Goal: Task Accomplishment & Management: Manage account settings

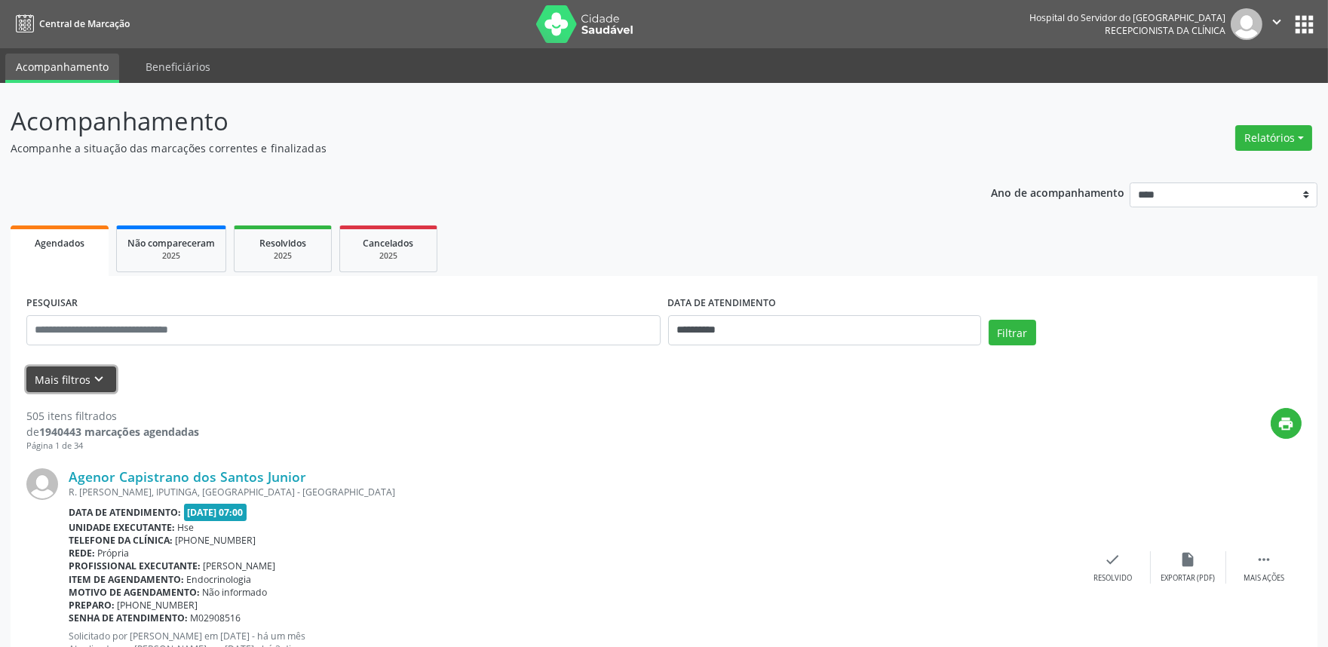
click at [92, 371] on icon "keyboard_arrow_down" at bounding box center [99, 379] width 17 height 17
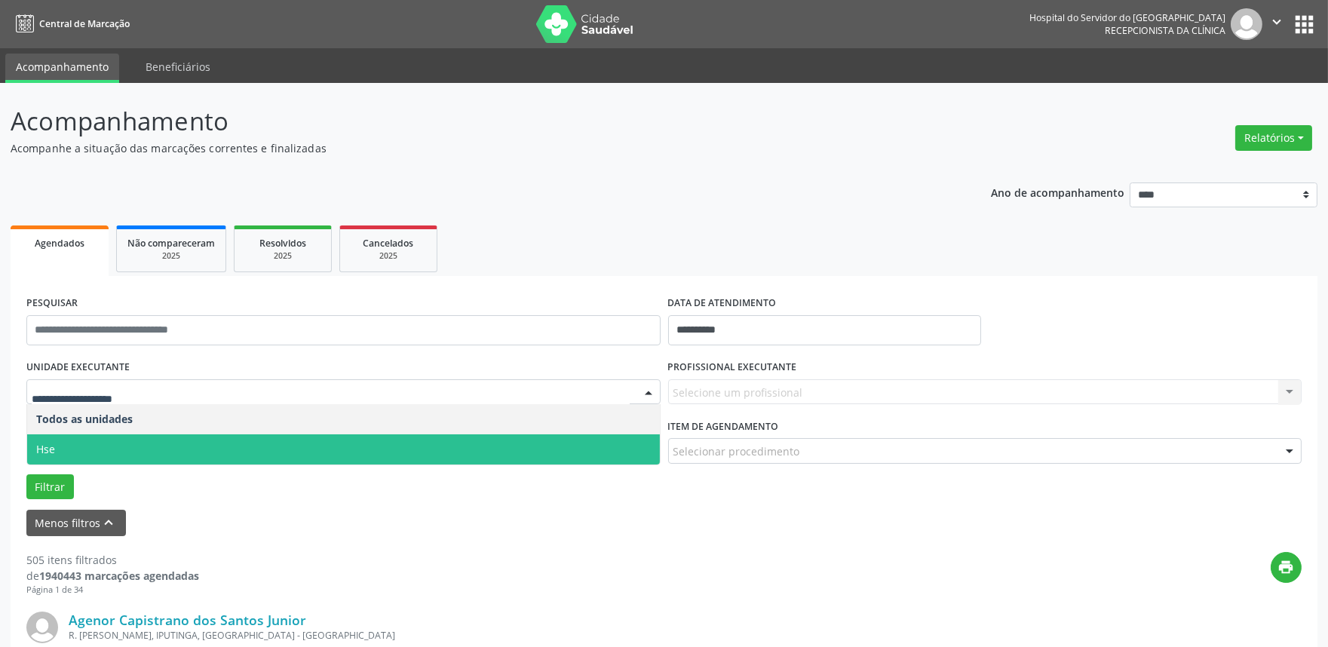
drag, startPoint x: 158, startPoint y: 438, endPoint x: 192, endPoint y: 435, distance: 33.3
click at [158, 438] on span "Hse" at bounding box center [343, 450] width 633 height 30
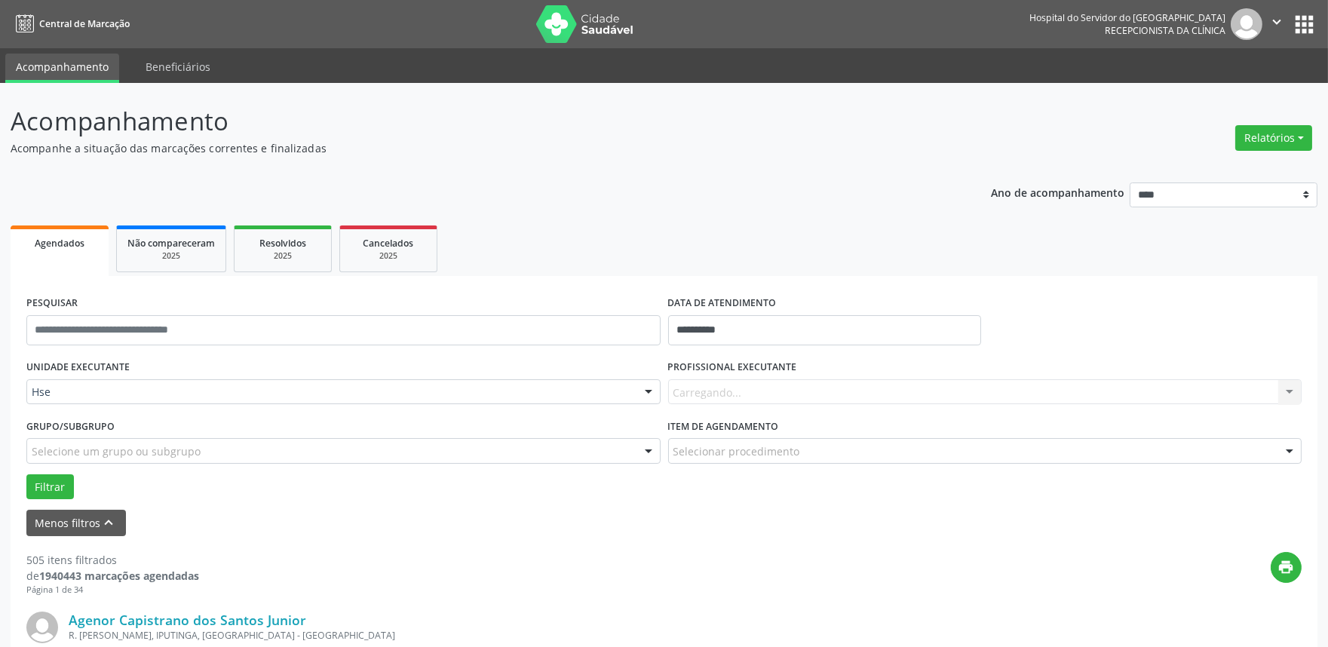
click at [863, 381] on div "Carregando... Nenhum resultado encontrado para: " " Não há nenhuma opção para s…" at bounding box center [985, 392] width 634 height 26
click at [852, 400] on div "Todos os profissionais" at bounding box center [985, 392] width 634 height 26
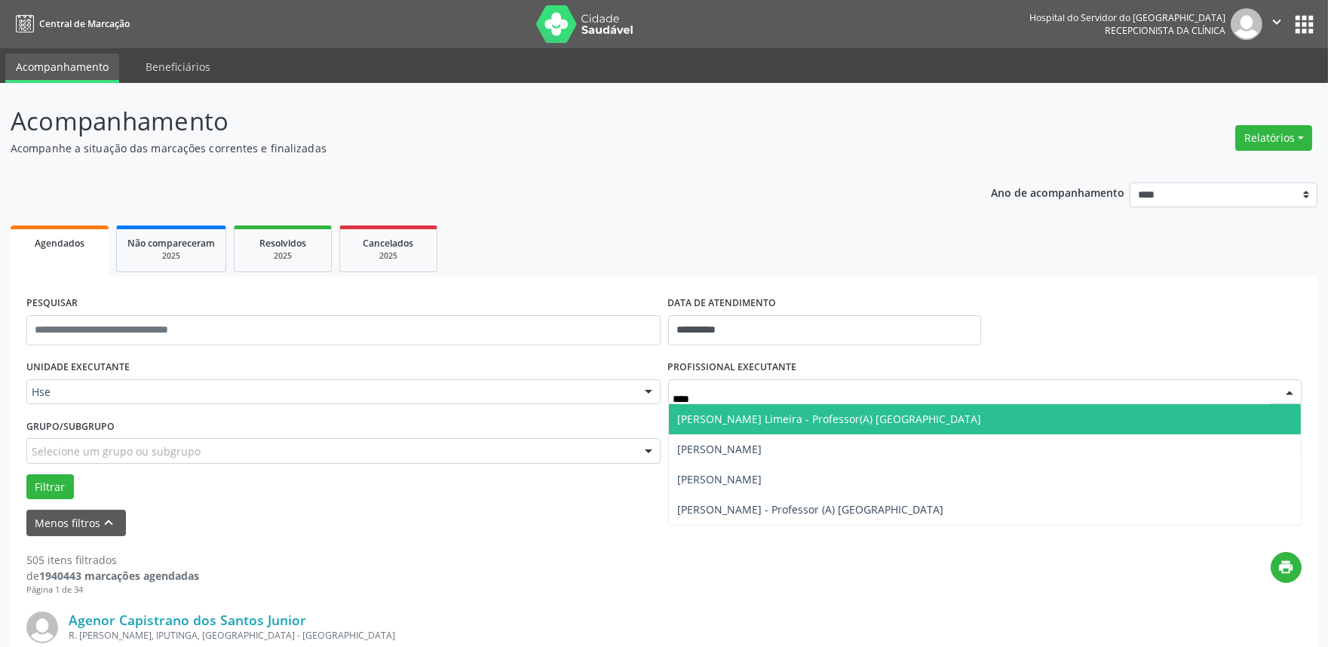
type input "*****"
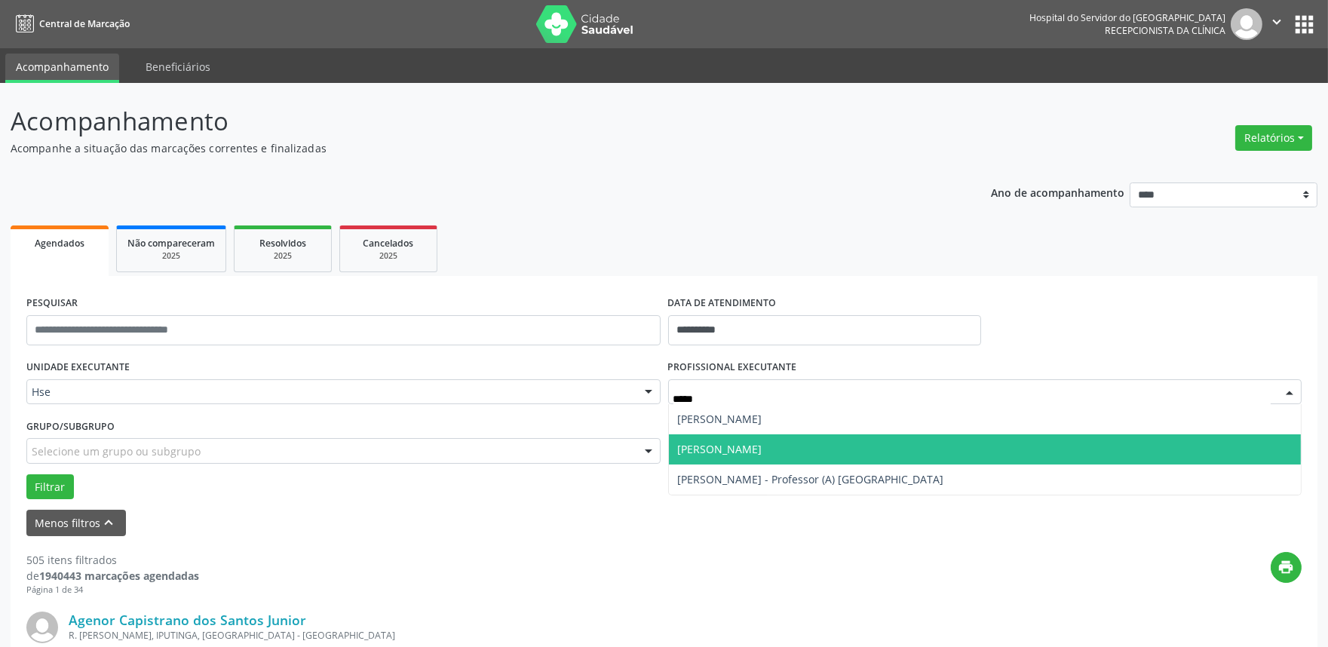
click at [843, 458] on span "[PERSON_NAME]" at bounding box center [985, 450] width 633 height 30
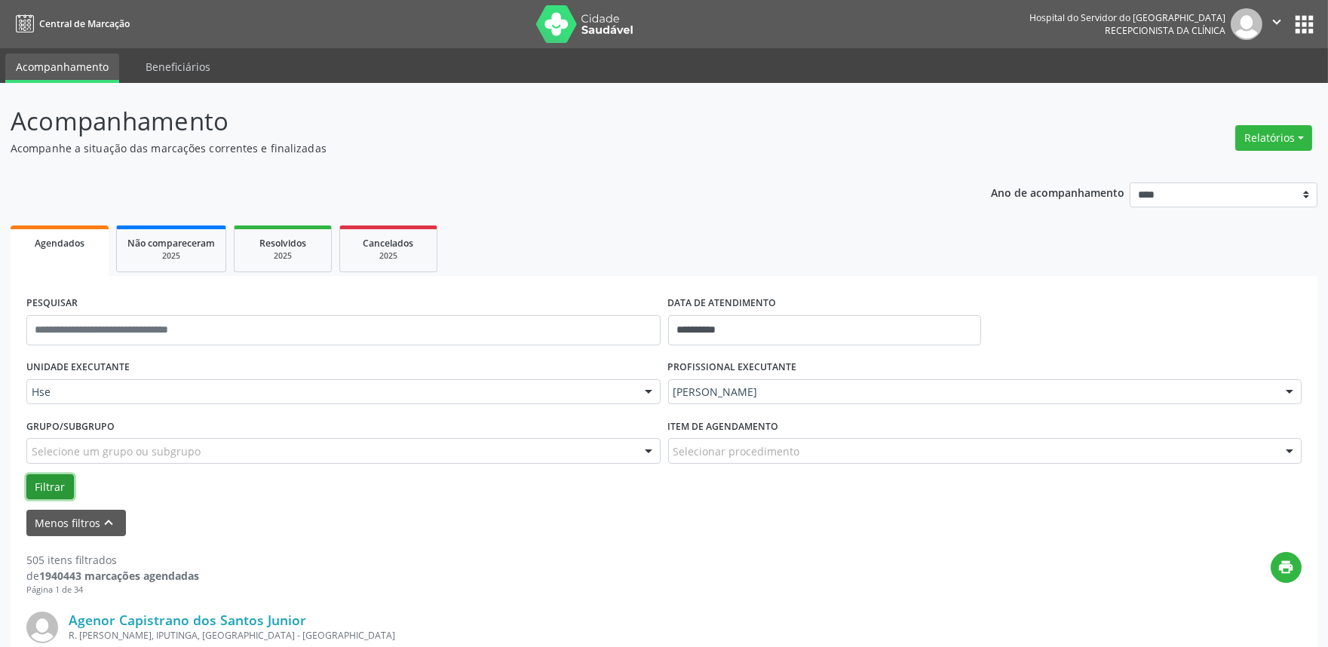
click at [54, 491] on button "Filtrar" at bounding box center [50, 487] width 48 height 26
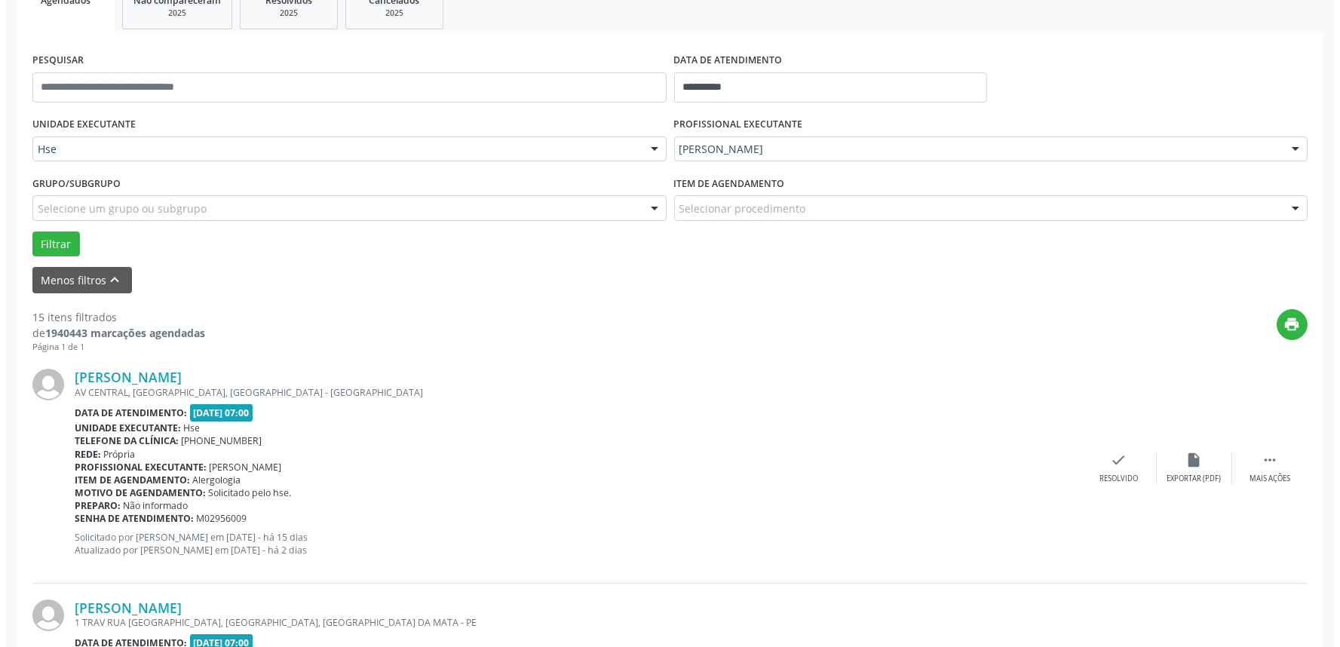
scroll to position [261, 0]
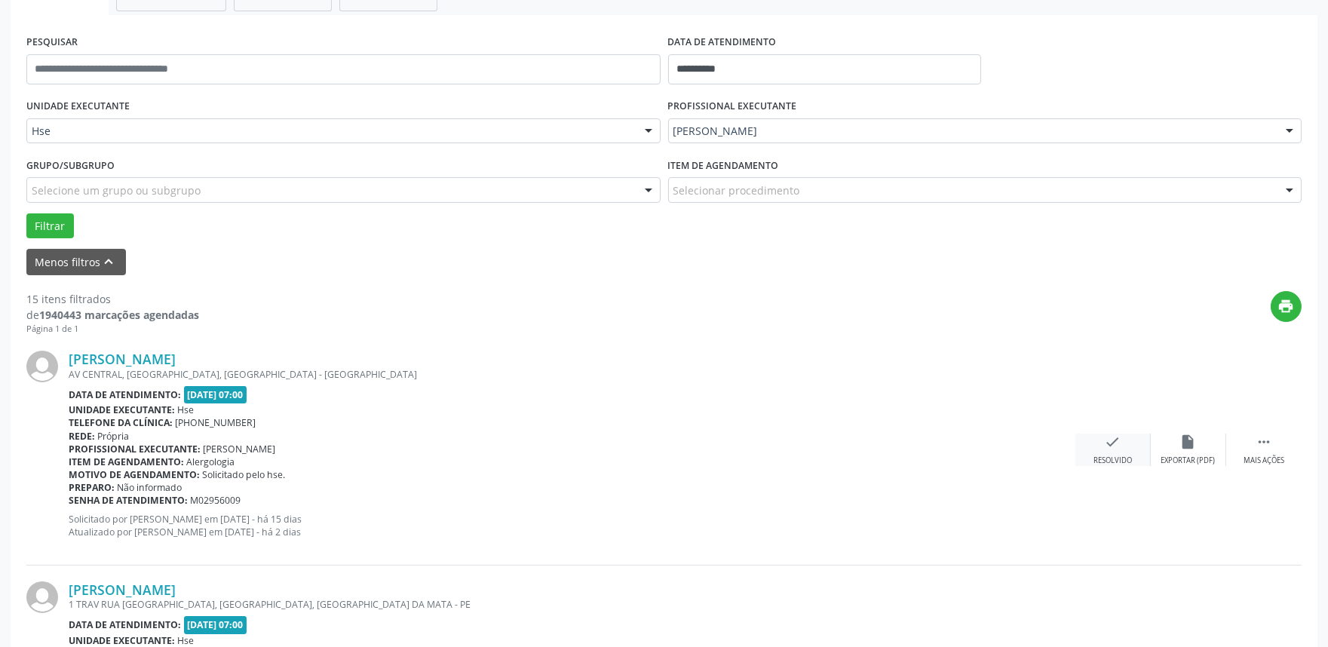
click at [1097, 453] on div "check Resolvido" at bounding box center [1113, 450] width 75 height 32
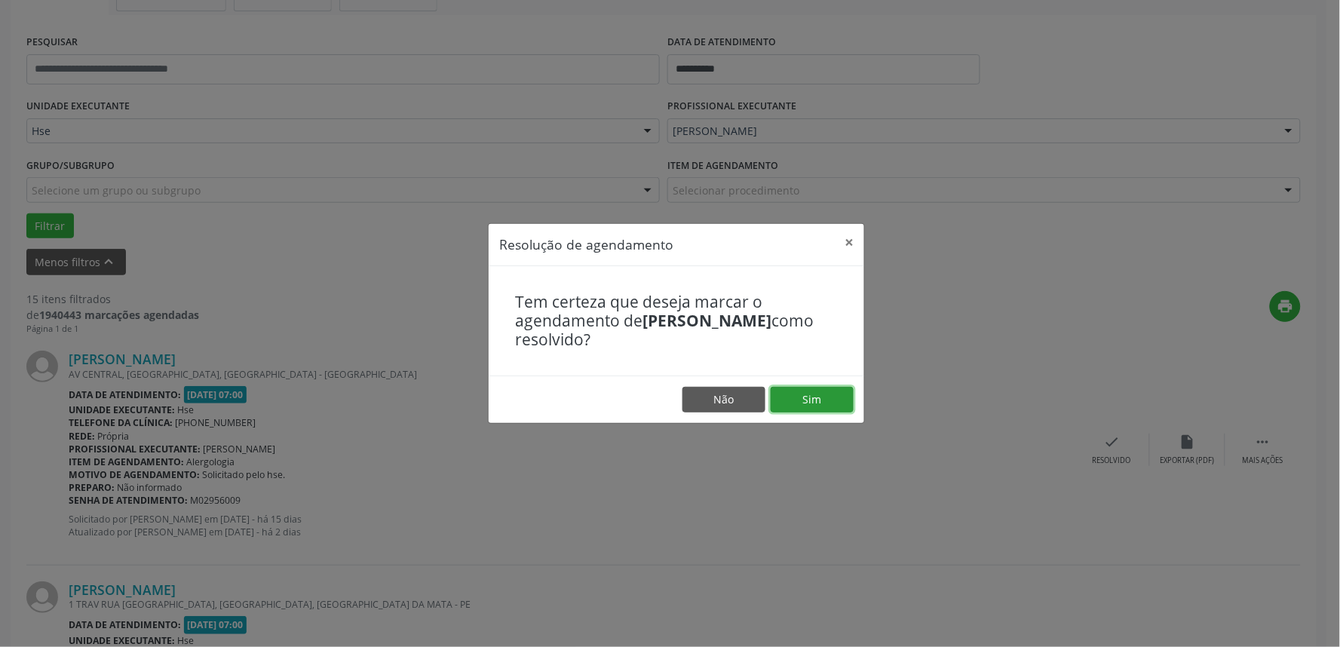
click at [819, 398] on button "Sim" at bounding box center [812, 400] width 83 height 26
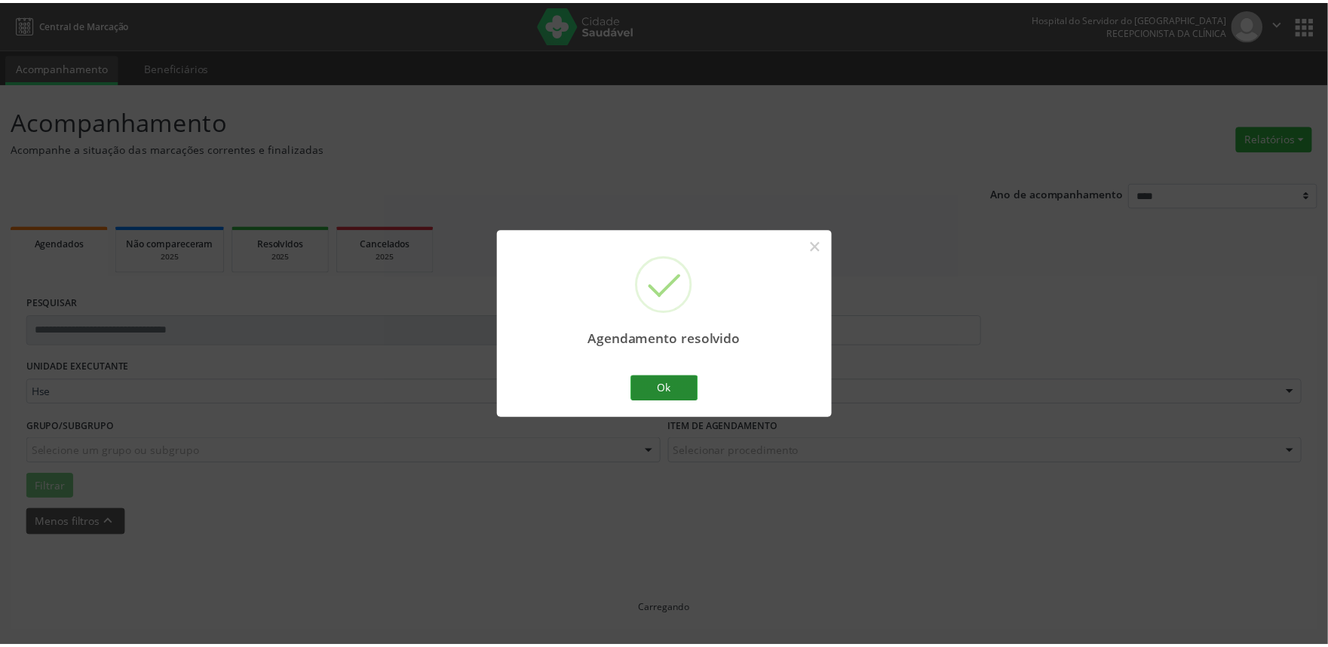
scroll to position [0, 0]
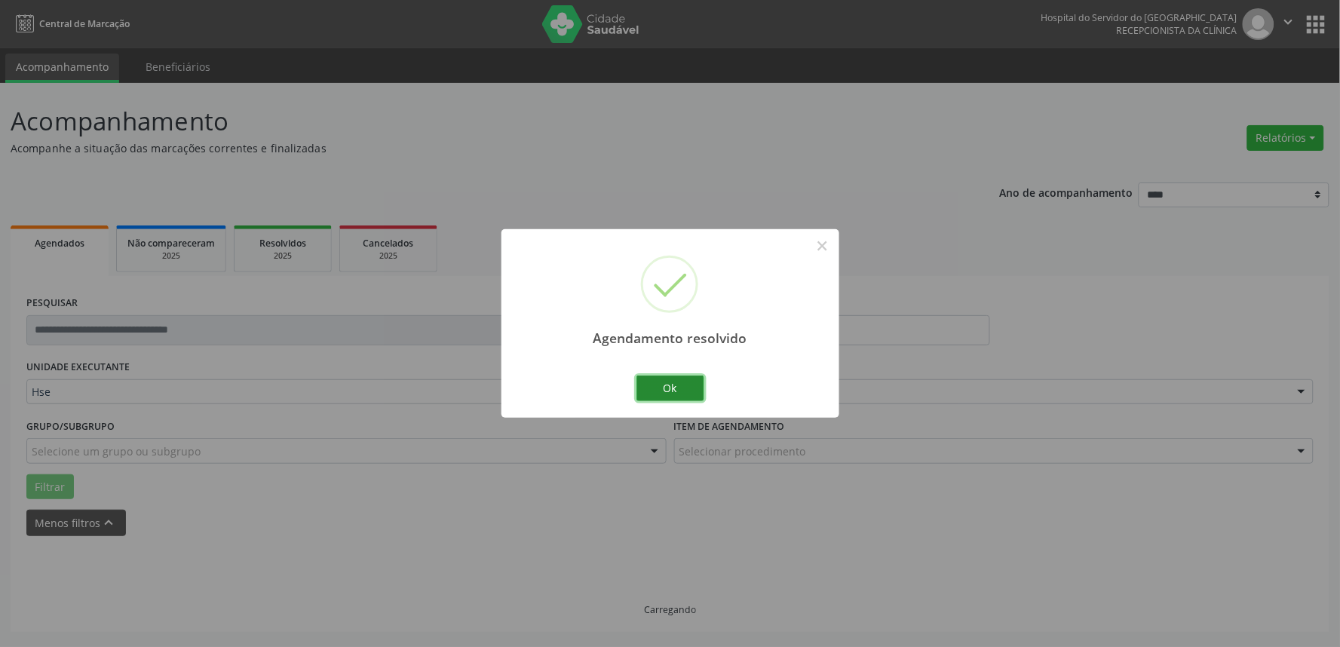
click at [680, 388] on button "Ok" at bounding box center [671, 389] width 68 height 26
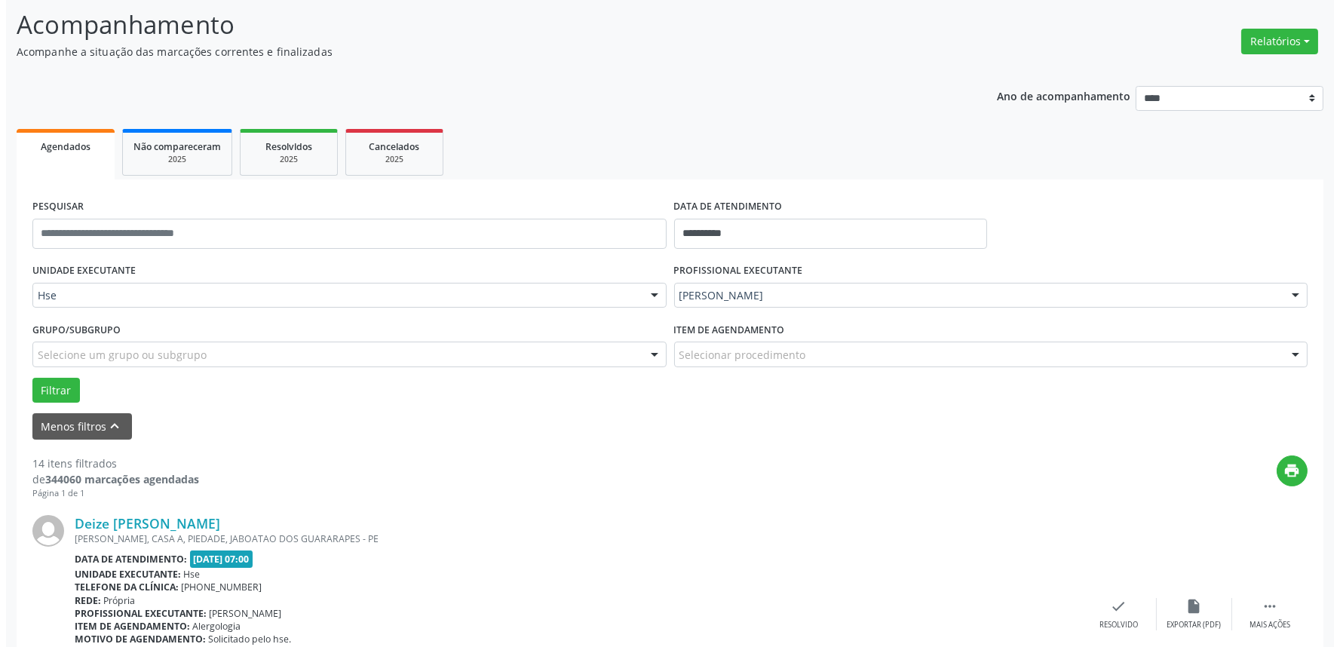
scroll to position [177, 0]
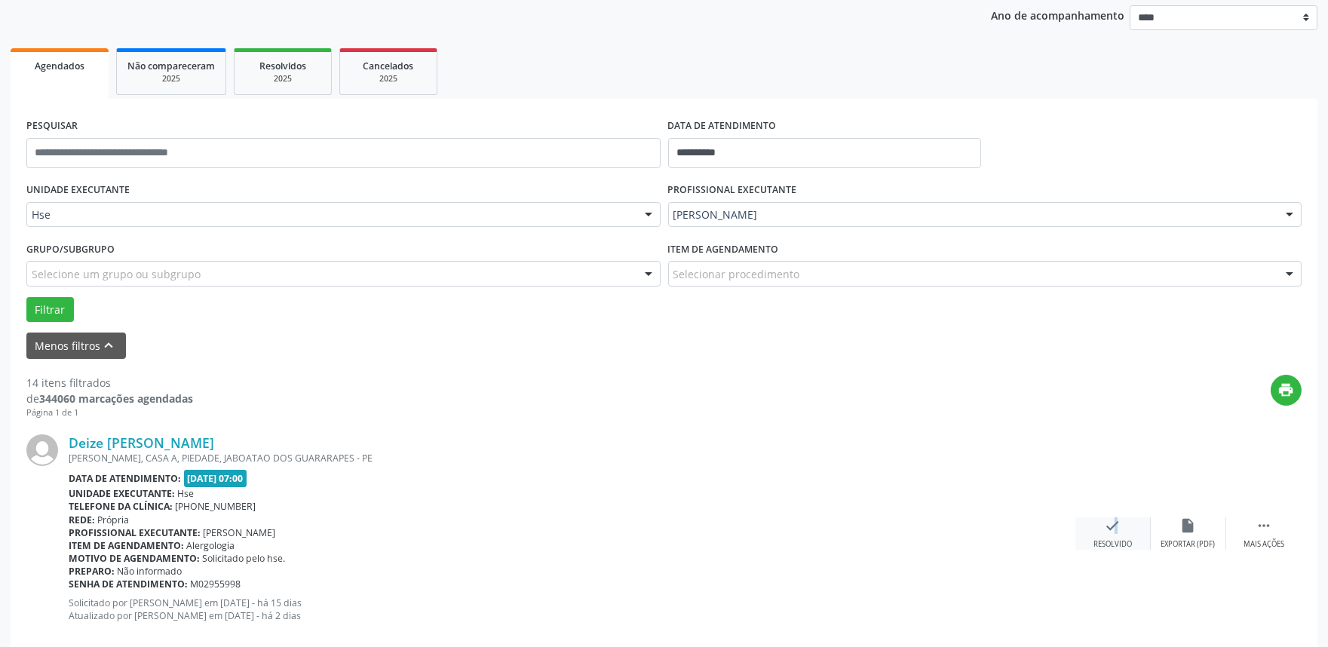
click at [1107, 528] on icon "check" at bounding box center [1113, 525] width 17 height 17
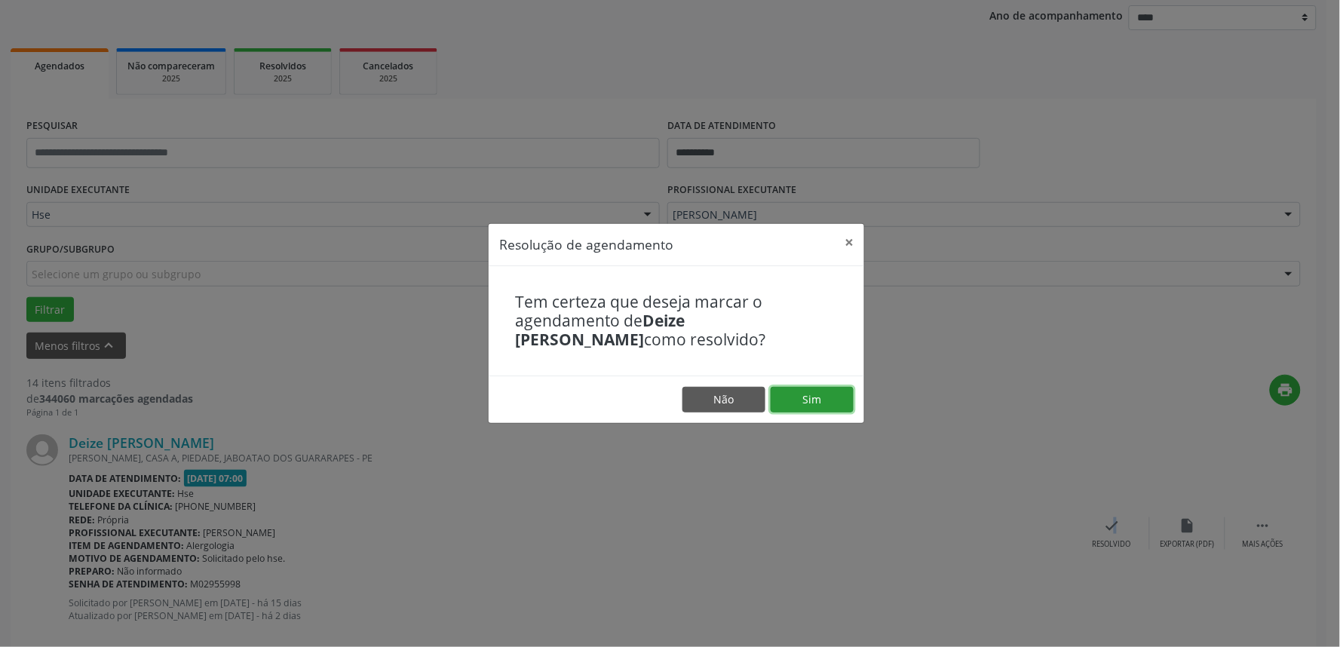
click at [833, 401] on button "Sim" at bounding box center [812, 400] width 83 height 26
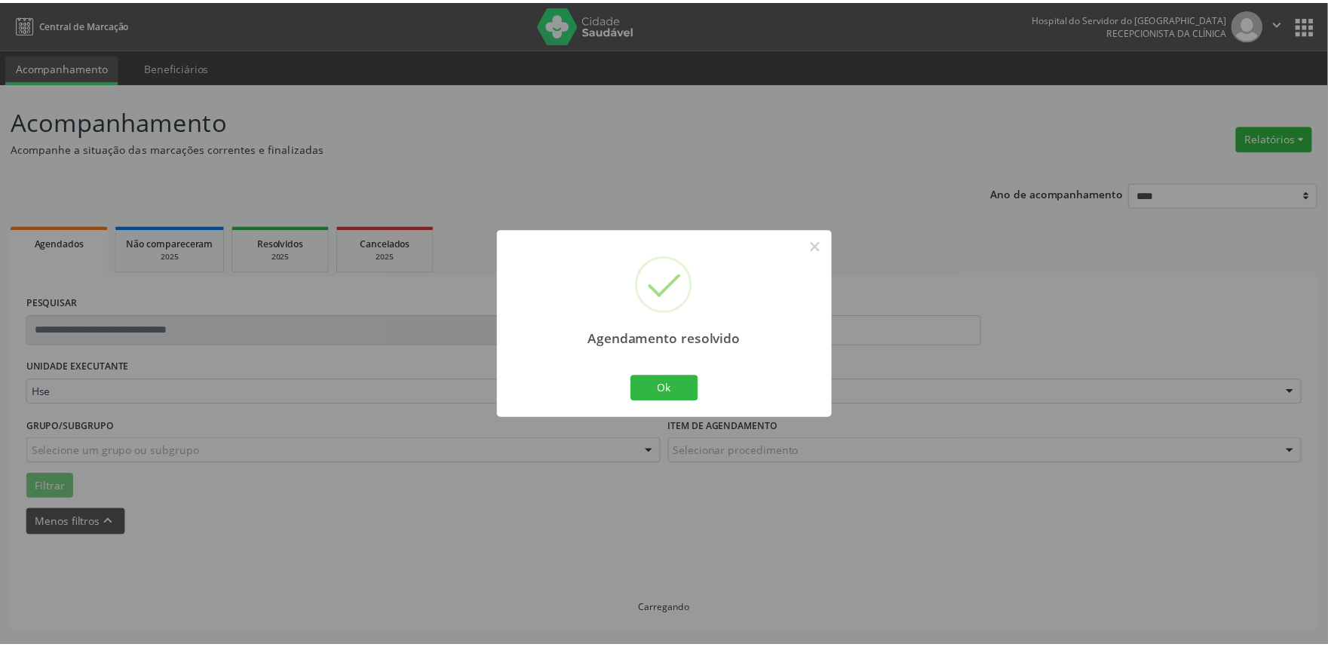
scroll to position [0, 0]
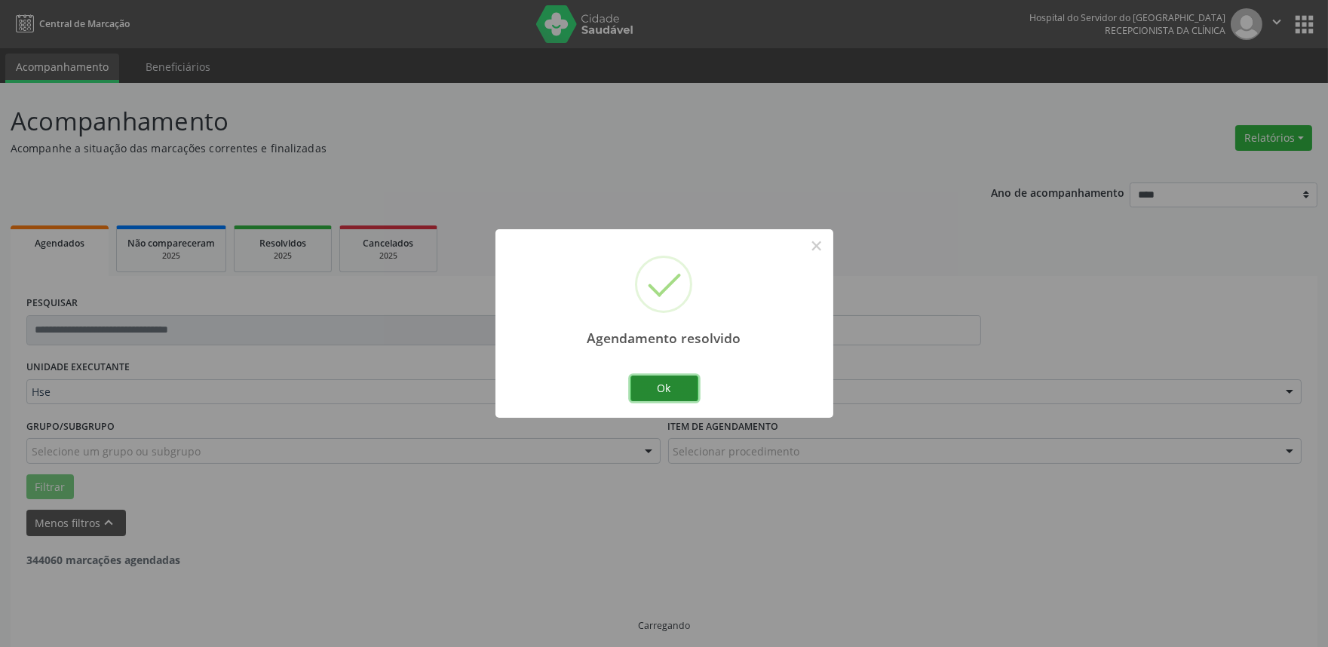
click at [653, 387] on button "Ok" at bounding box center [665, 389] width 68 height 26
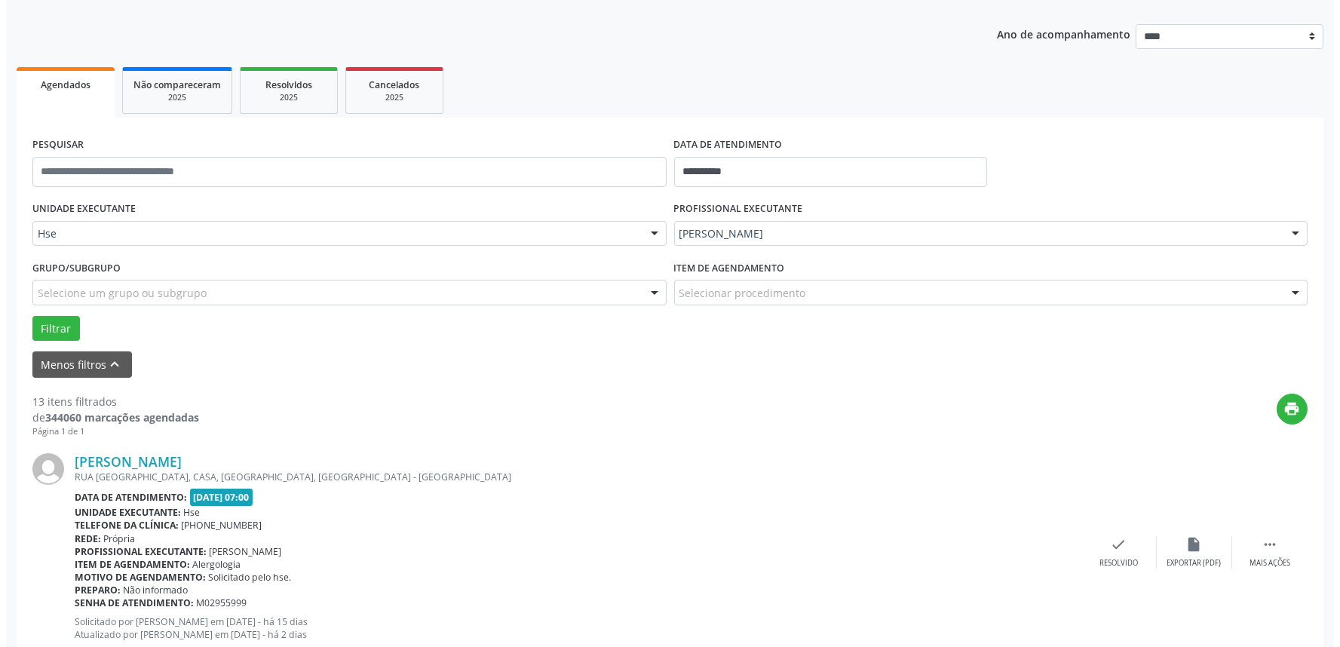
scroll to position [251, 0]
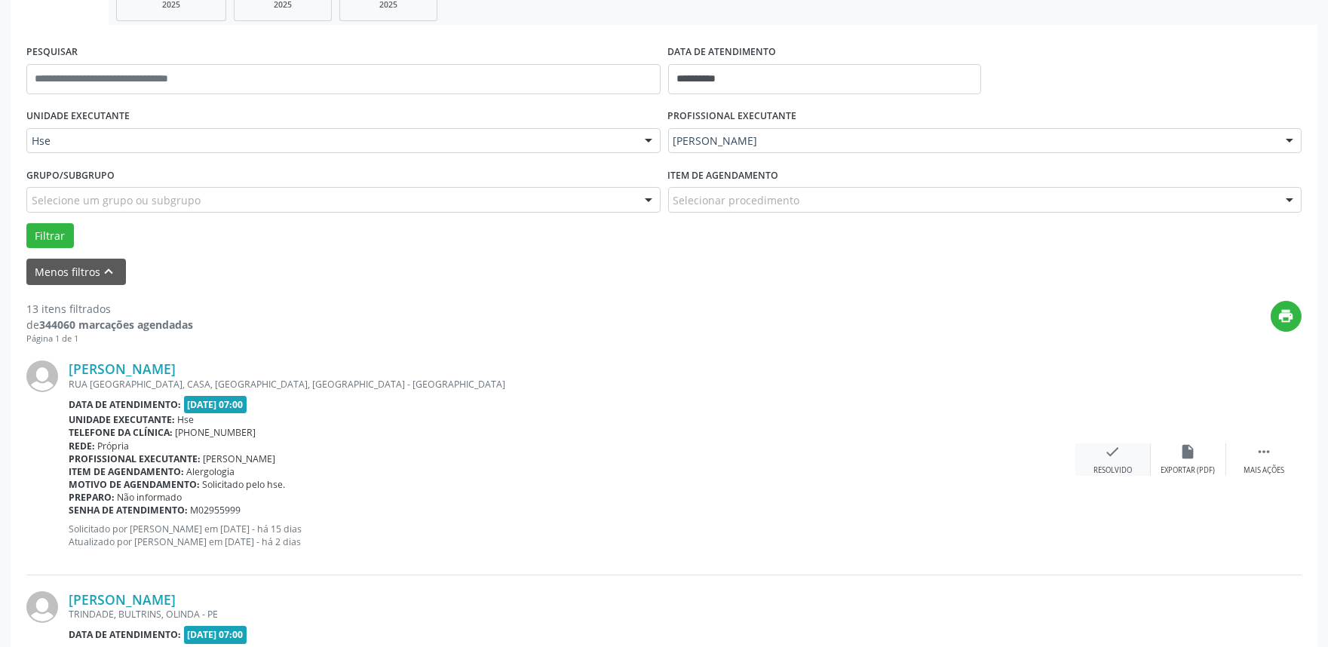
click at [1120, 465] on div "Resolvido" at bounding box center [1113, 470] width 38 height 11
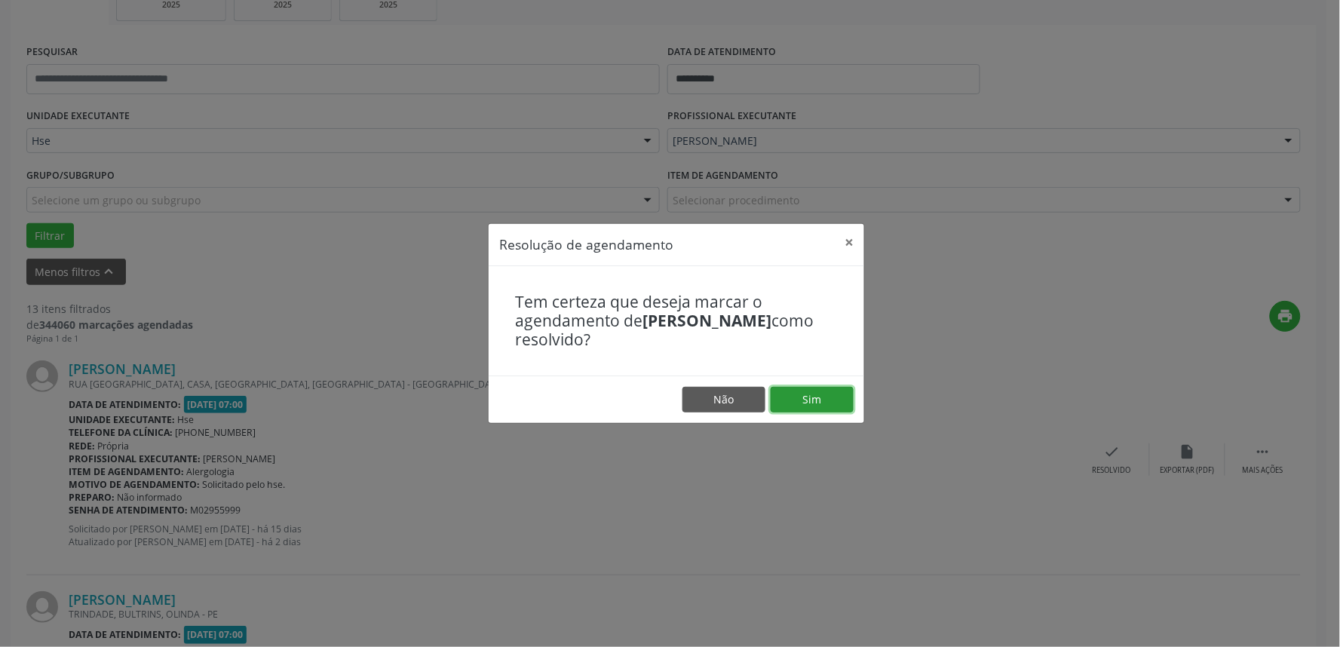
click at [818, 390] on button "Sim" at bounding box center [812, 400] width 83 height 26
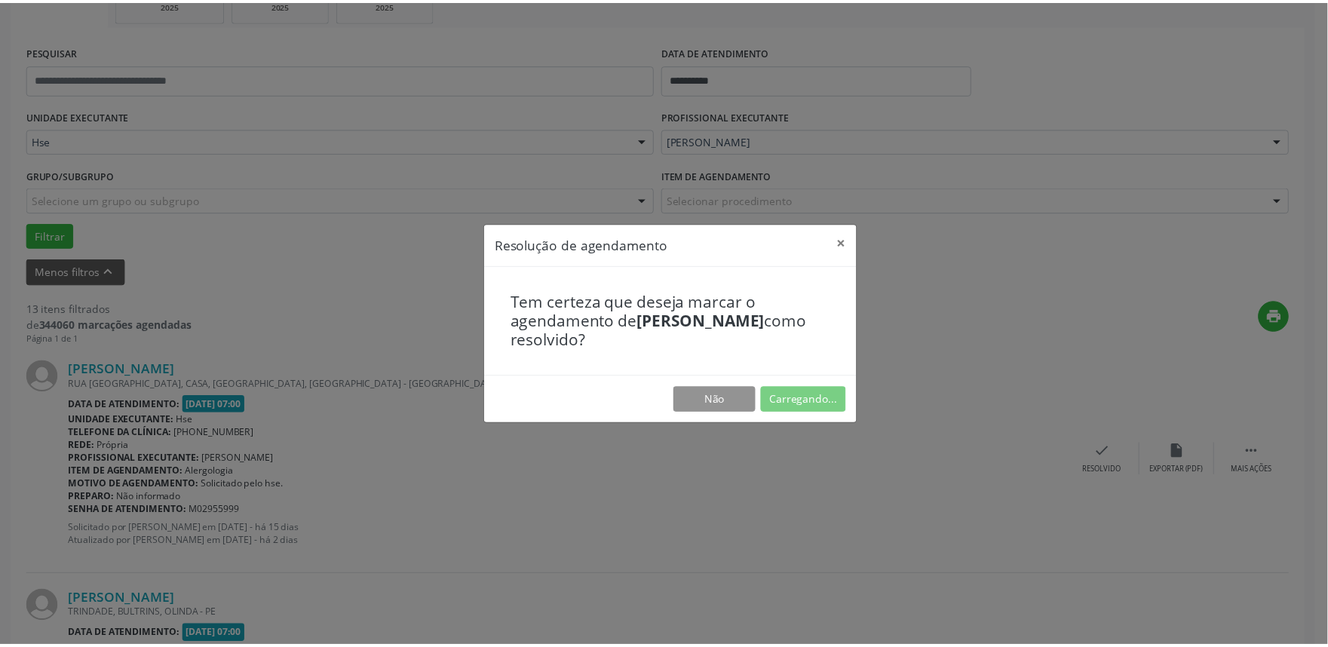
scroll to position [0, 0]
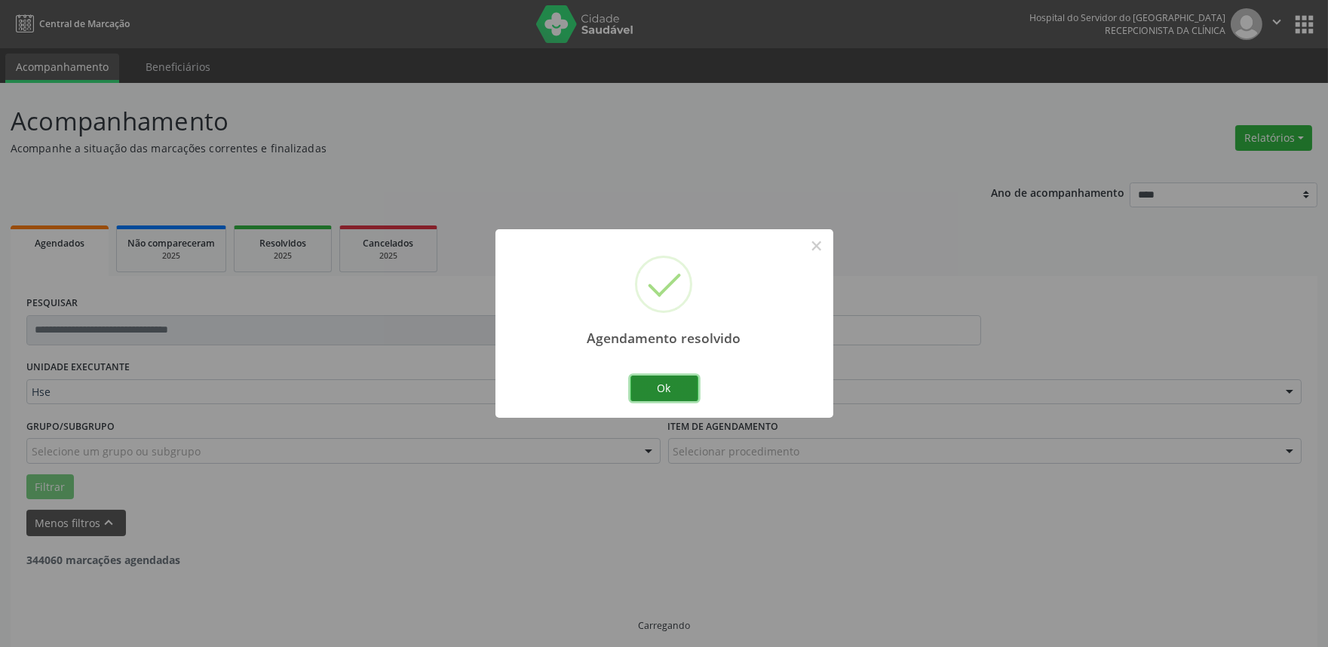
click at [681, 397] on button "Ok" at bounding box center [665, 389] width 68 height 26
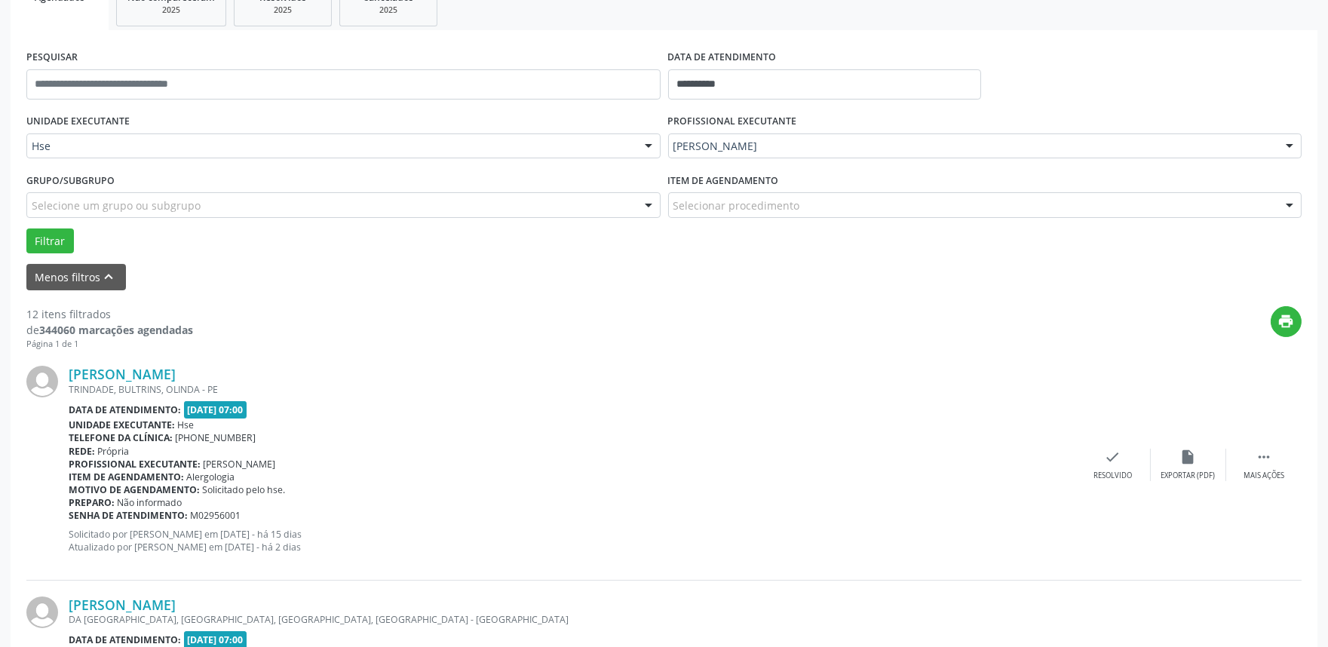
scroll to position [251, 0]
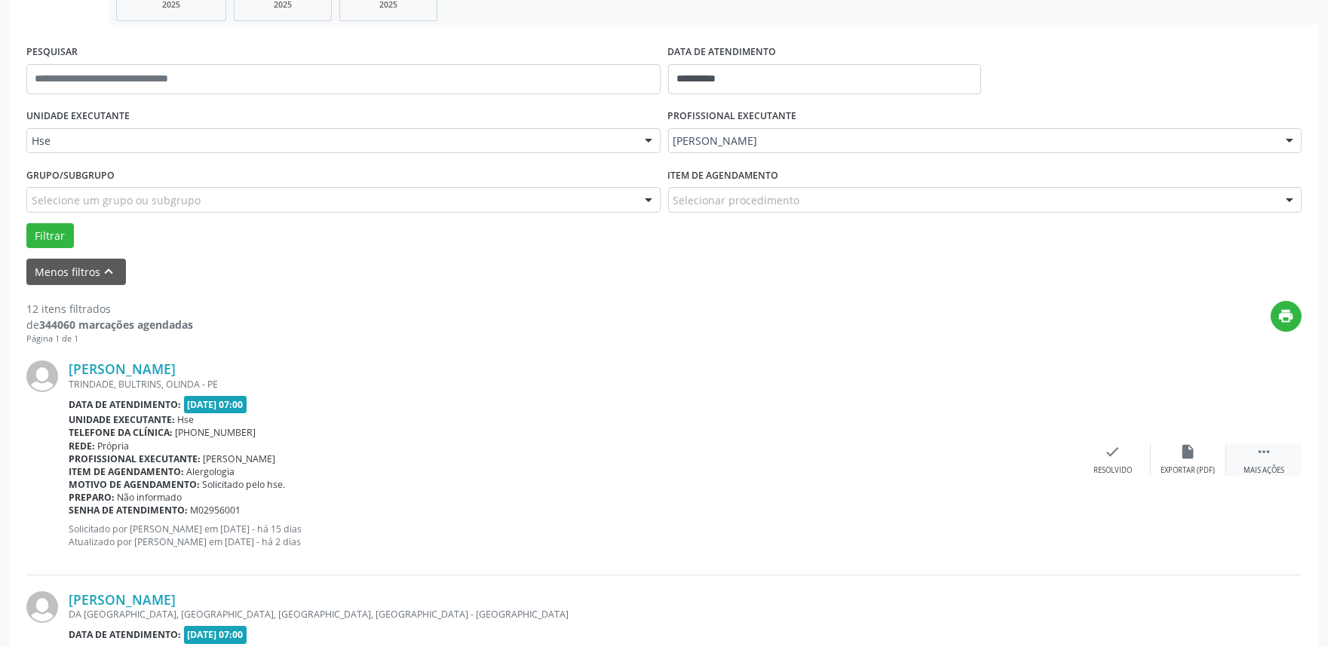
click at [1273, 456] on div " Mais ações" at bounding box center [1264, 460] width 75 height 32
click at [1184, 465] on div "Não compareceu" at bounding box center [1188, 470] width 64 height 11
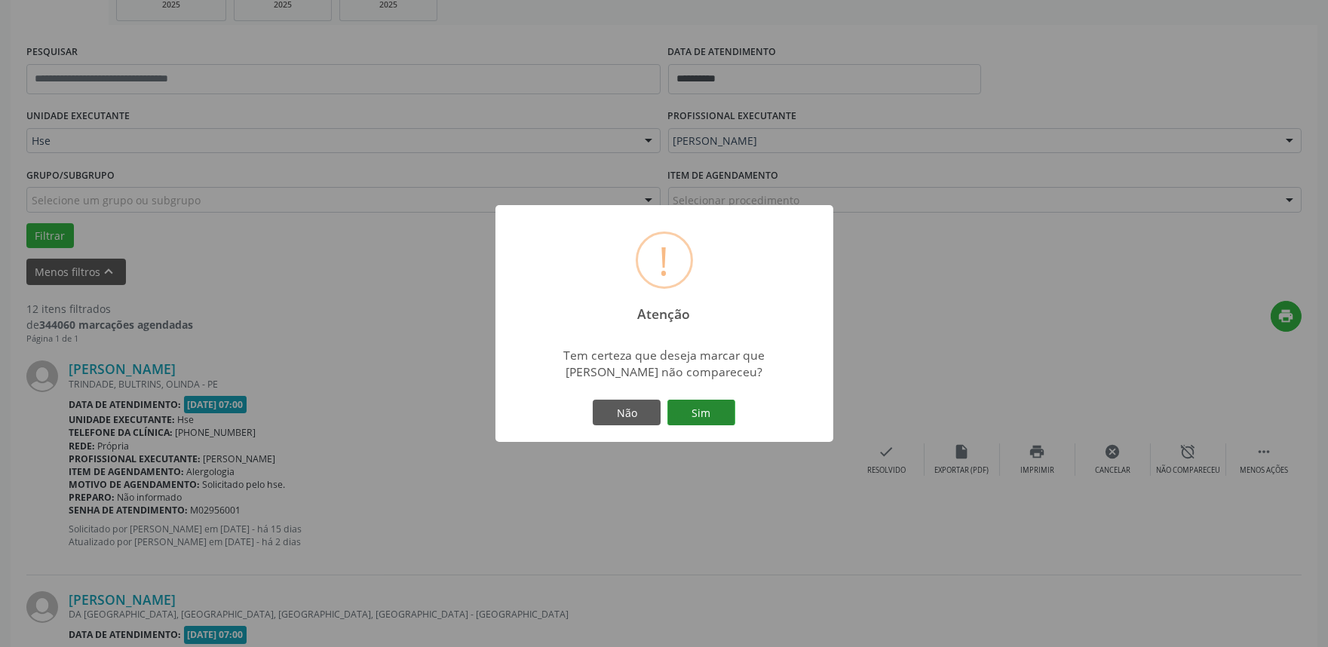
click at [686, 410] on button "Sim" at bounding box center [702, 413] width 68 height 26
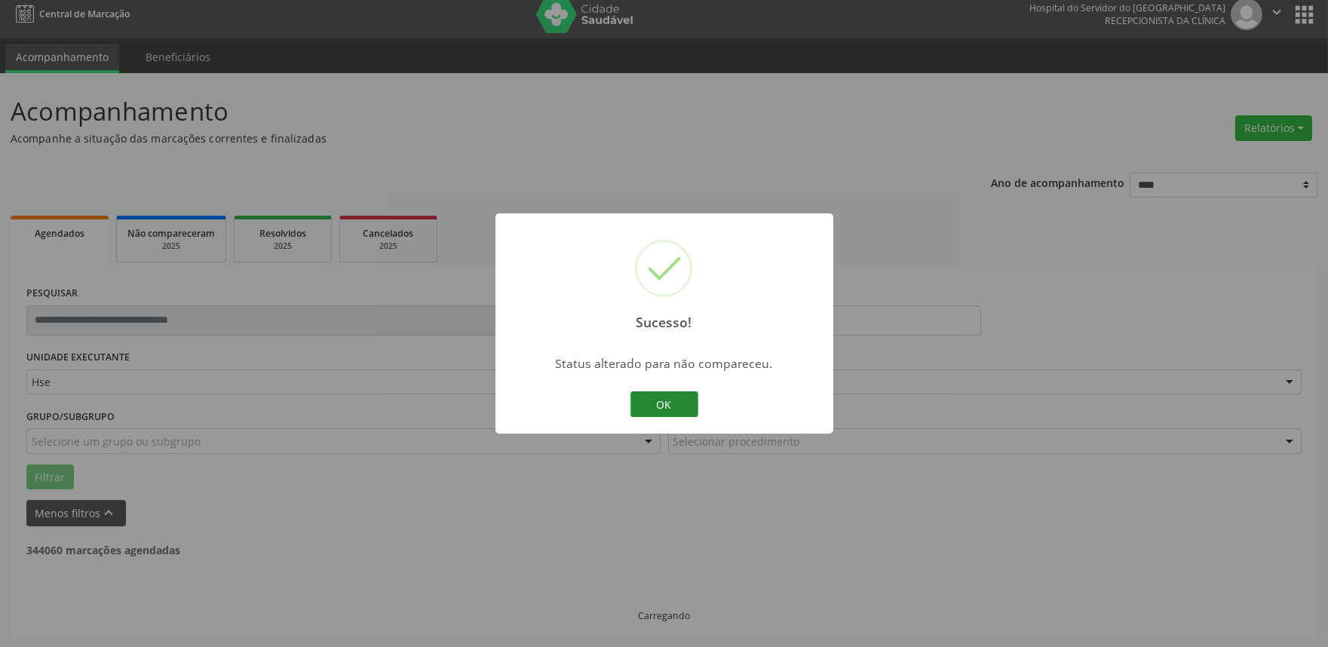
click at [667, 409] on button "OK" at bounding box center [665, 405] width 68 height 26
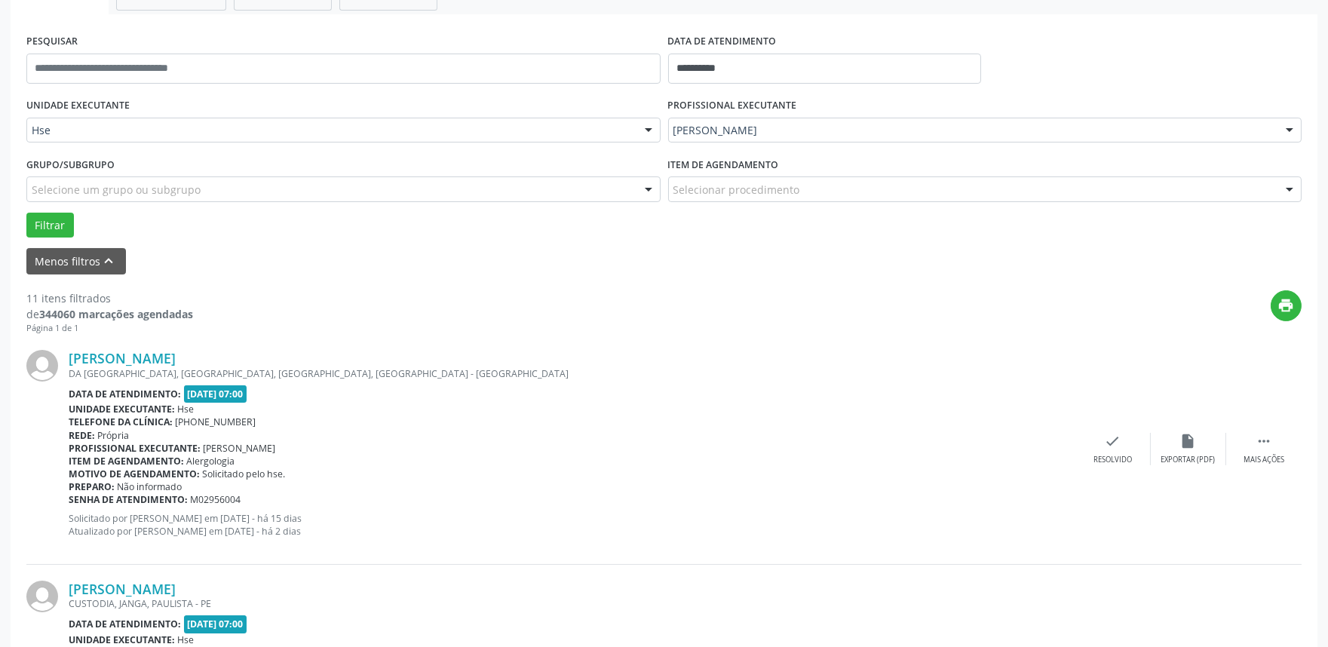
scroll to position [335, 0]
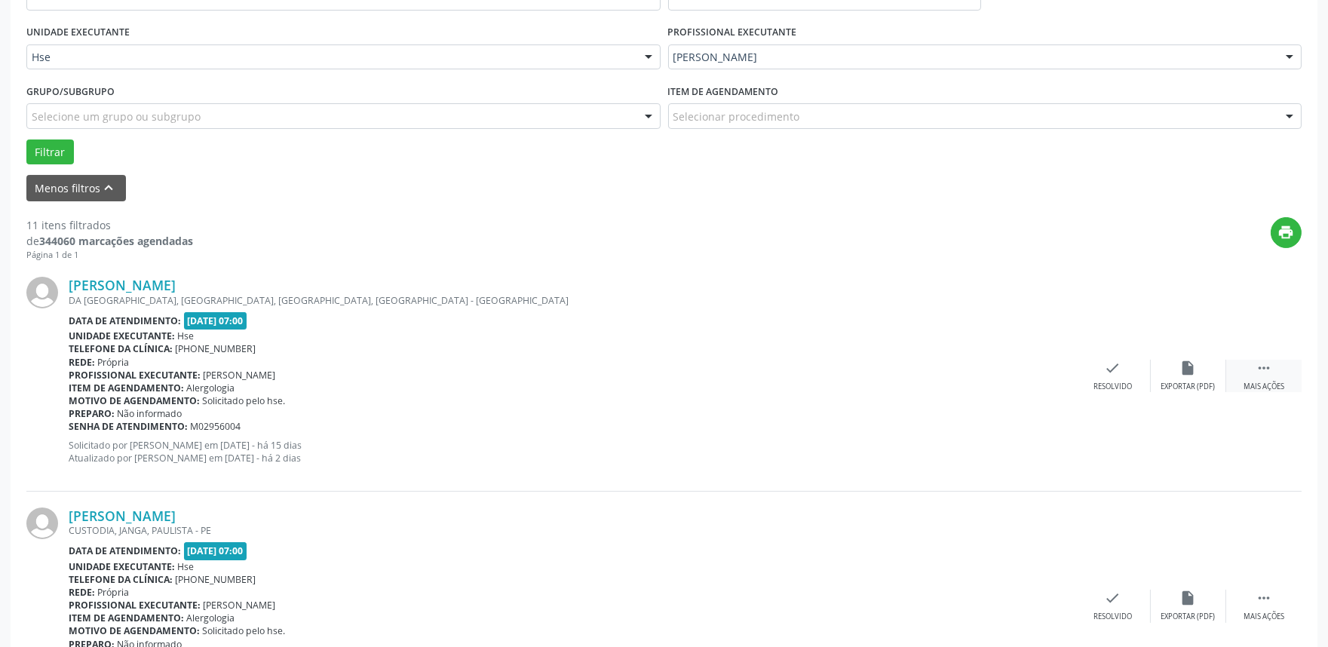
click at [1276, 379] on div " Mais ações" at bounding box center [1264, 376] width 75 height 32
click at [1178, 382] on div "Não compareceu" at bounding box center [1188, 387] width 64 height 11
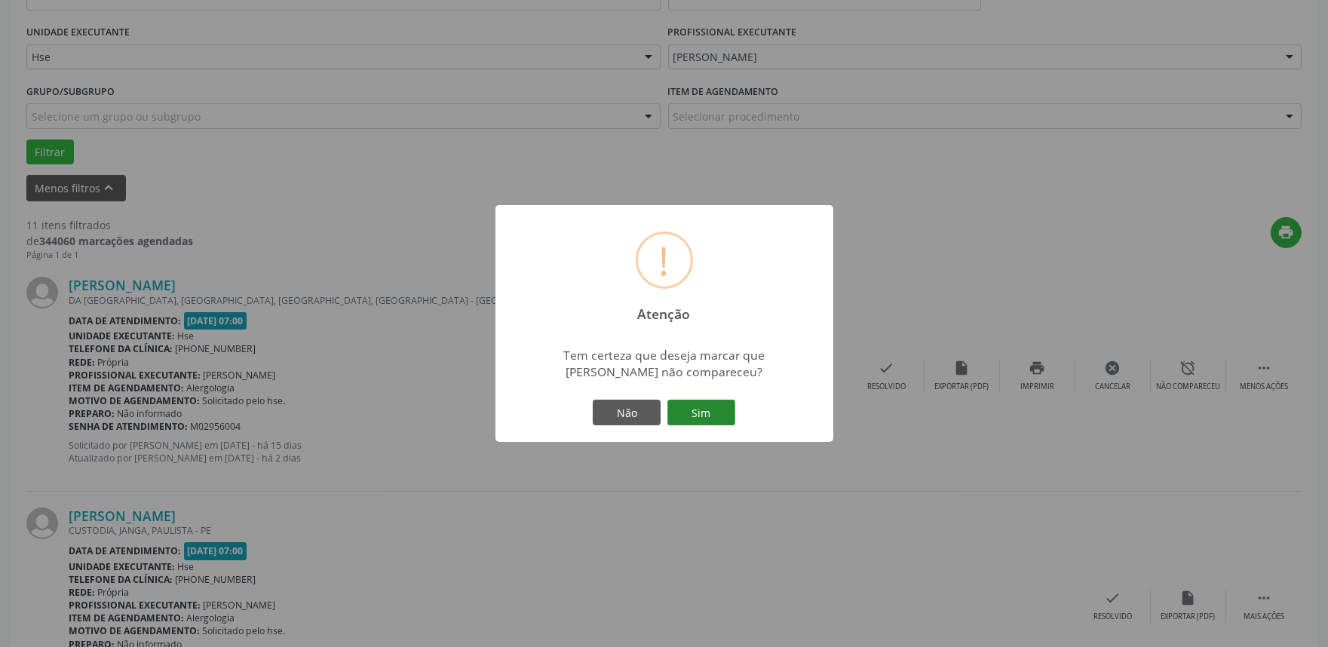
click at [705, 409] on button "Sim" at bounding box center [702, 413] width 68 height 26
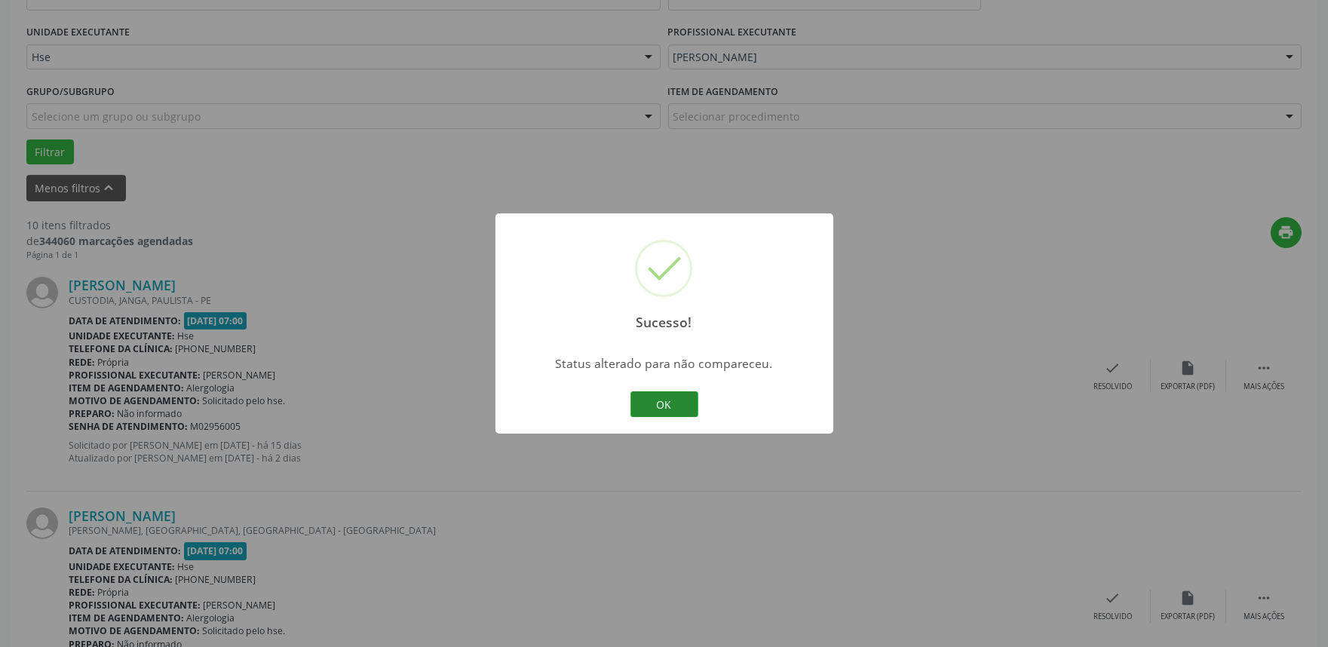
click at [682, 406] on button "OK" at bounding box center [665, 405] width 68 height 26
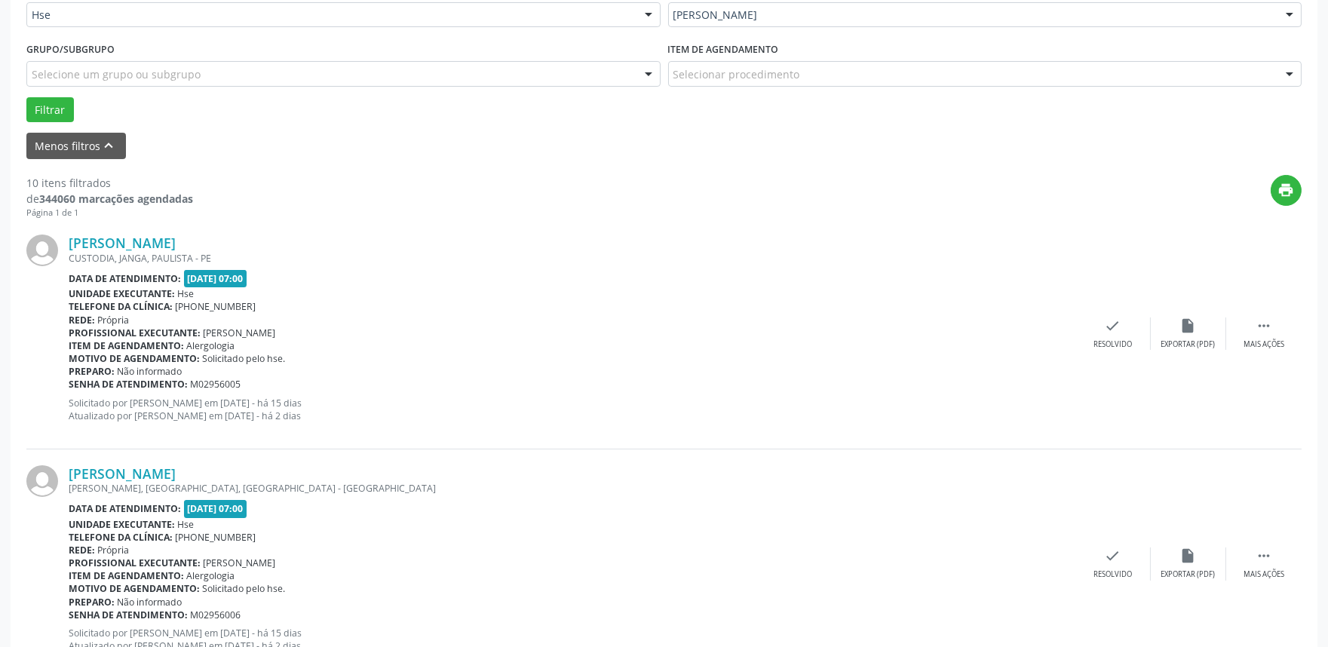
scroll to position [419, 0]
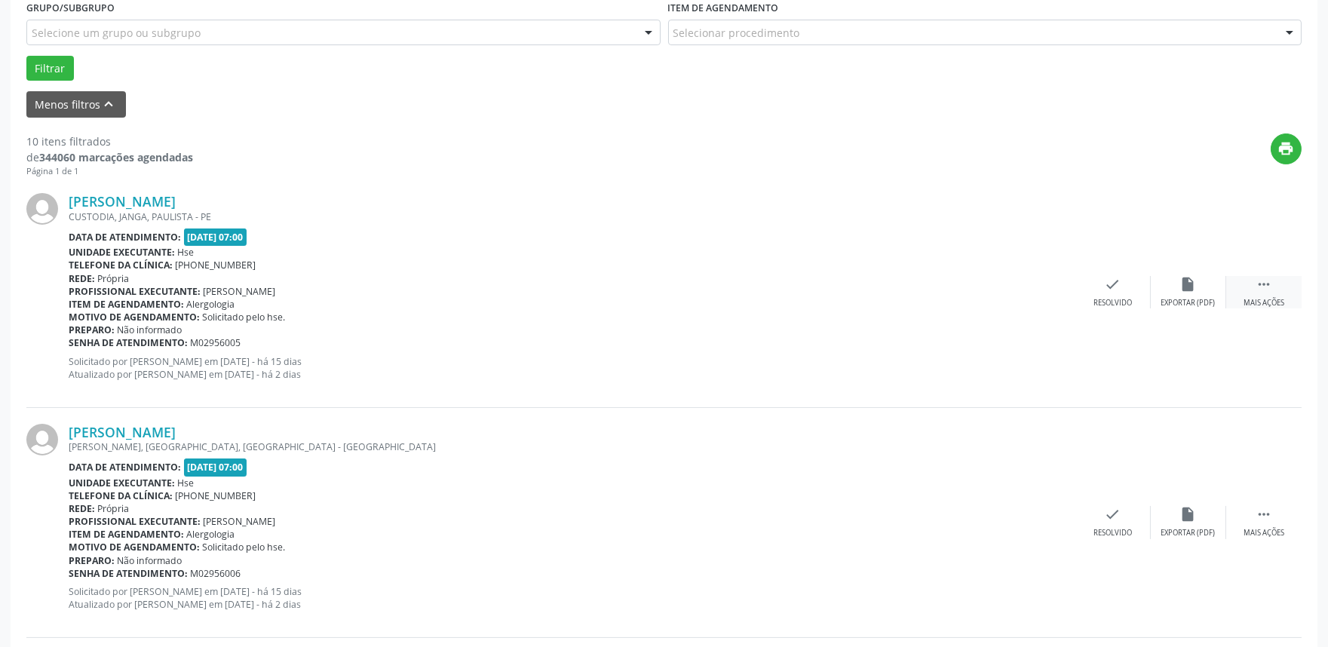
click at [1266, 299] on div "Mais ações" at bounding box center [1264, 303] width 41 height 11
click at [1181, 298] on div "Não compareceu" at bounding box center [1188, 303] width 64 height 11
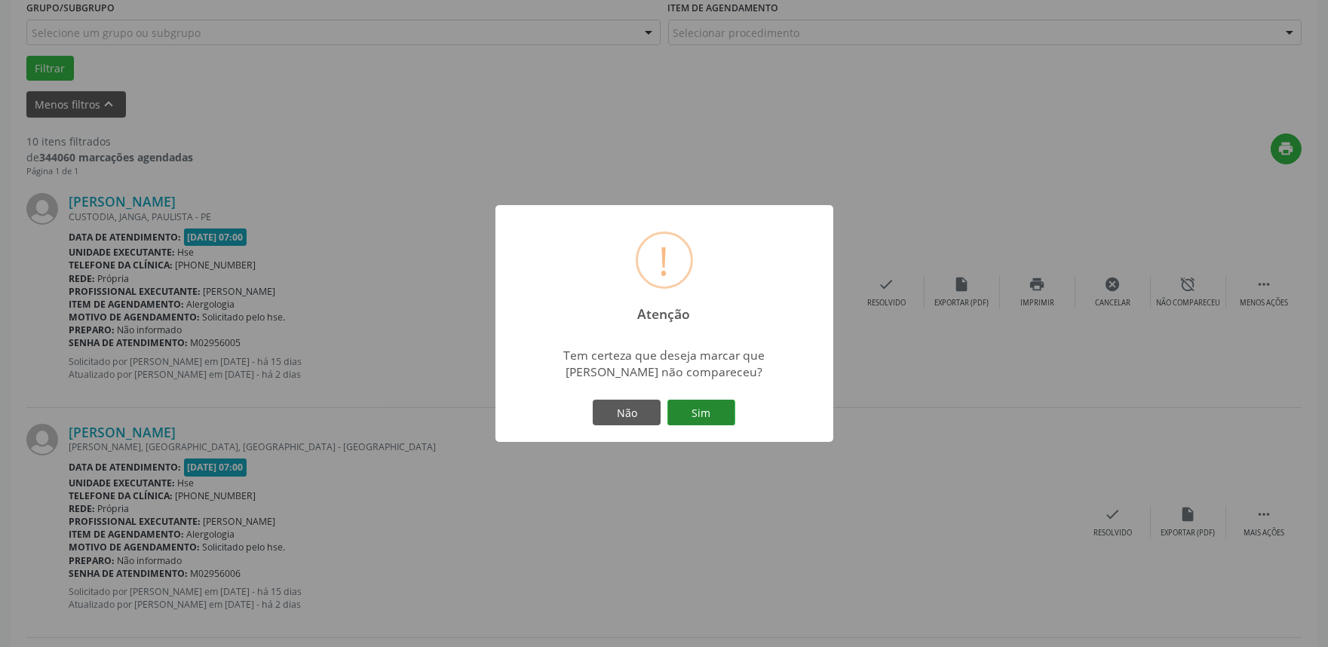
click at [714, 407] on button "Sim" at bounding box center [702, 413] width 68 height 26
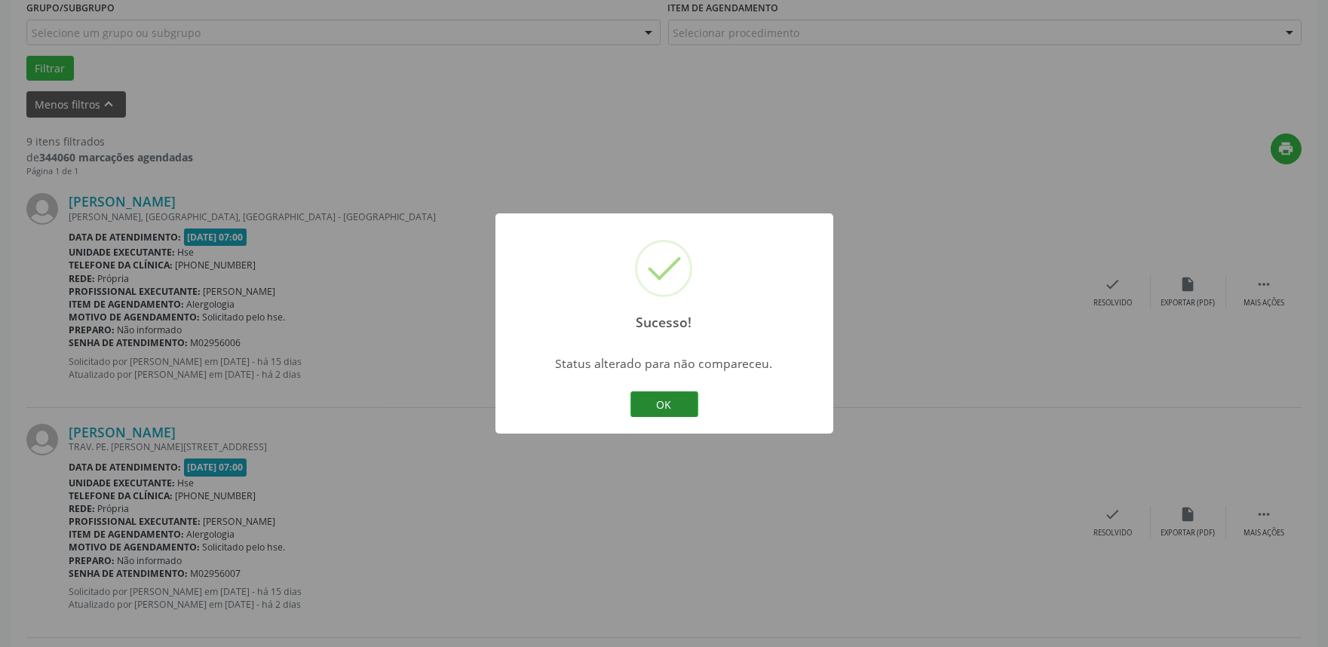
click at [668, 394] on button "OK" at bounding box center [665, 405] width 68 height 26
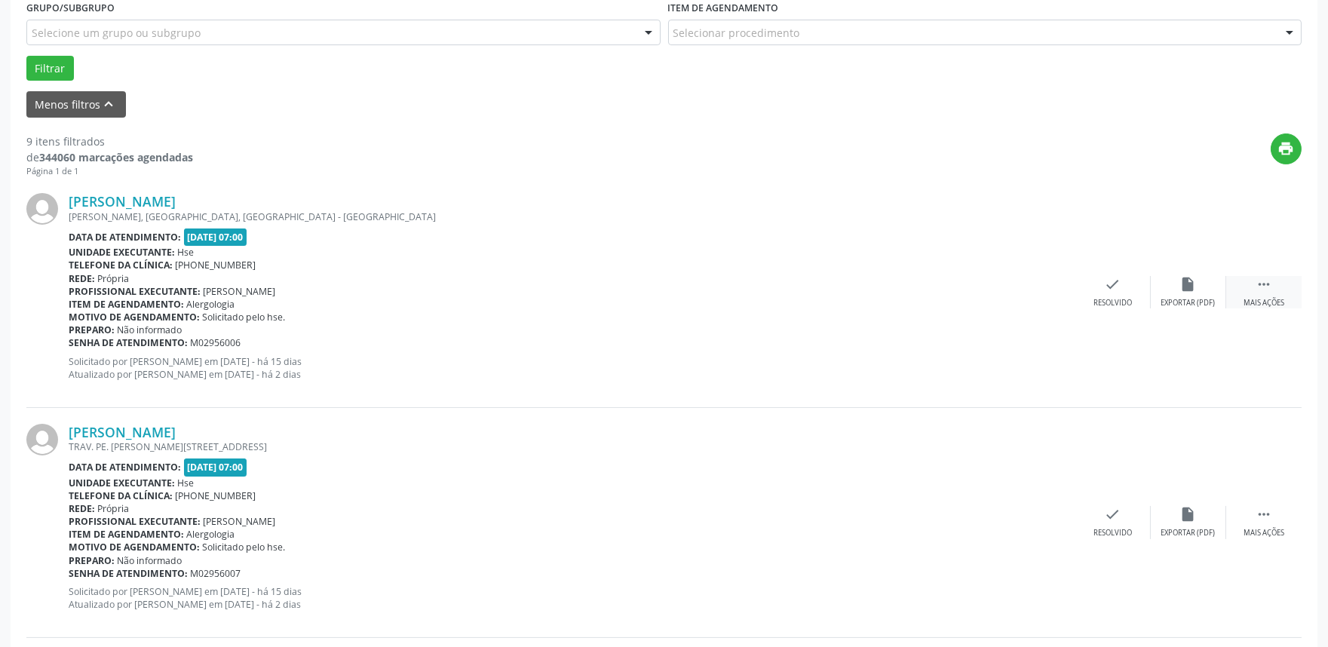
click at [1261, 287] on icon "" at bounding box center [1264, 284] width 17 height 17
click at [1169, 284] on div "alarm_off Não compareceu" at bounding box center [1188, 292] width 75 height 32
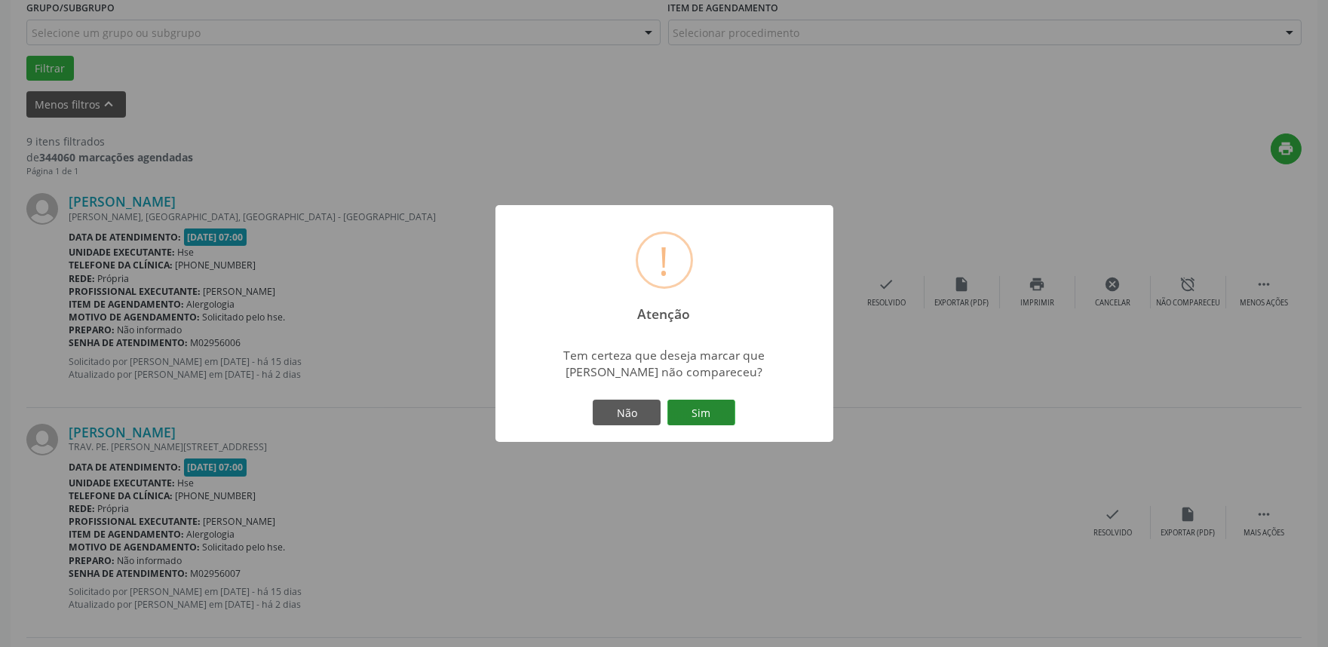
click at [717, 405] on button "Sim" at bounding box center [702, 413] width 68 height 26
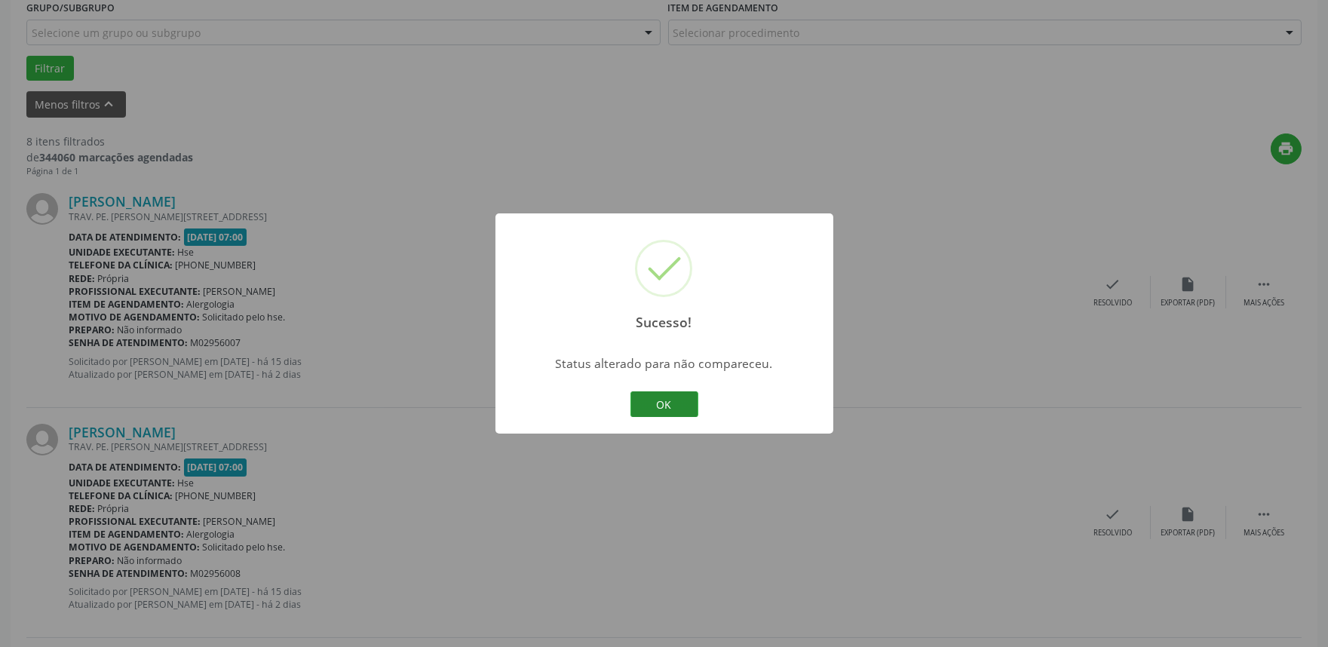
click at [665, 398] on button "OK" at bounding box center [665, 405] width 68 height 26
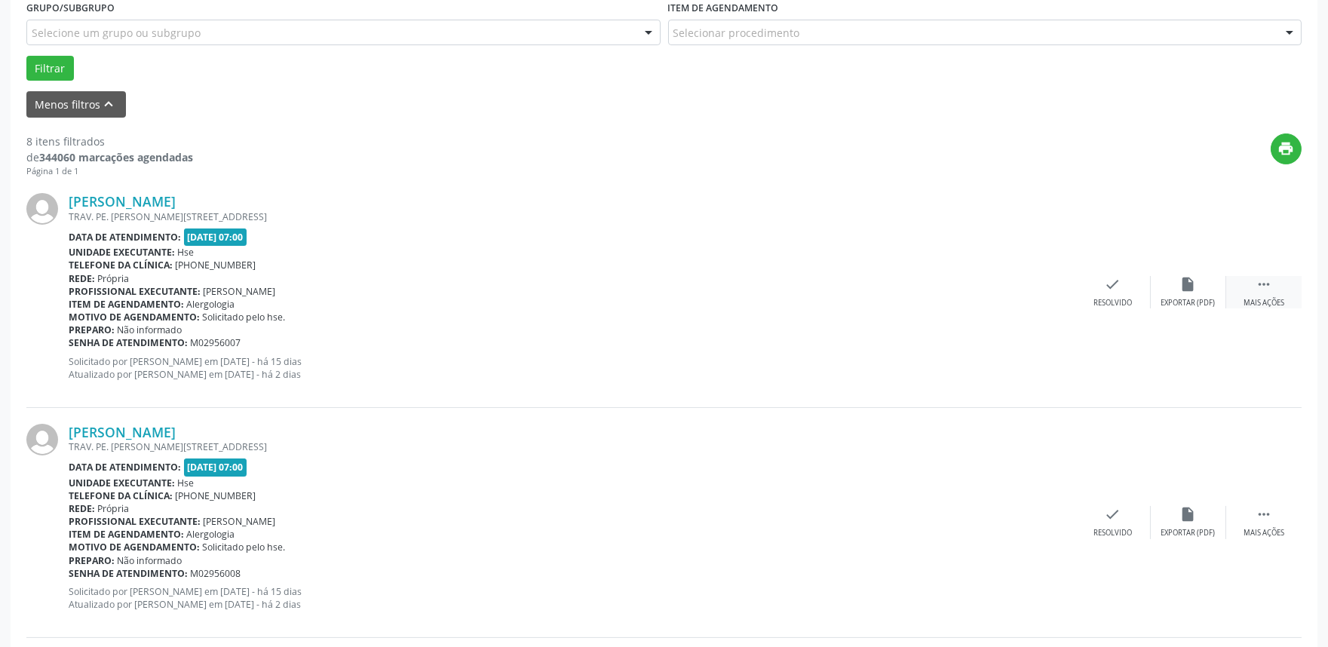
click at [1277, 305] on div "Mais ações" at bounding box center [1264, 303] width 41 height 11
click at [1184, 299] on div "Não compareceu" at bounding box center [1188, 303] width 64 height 11
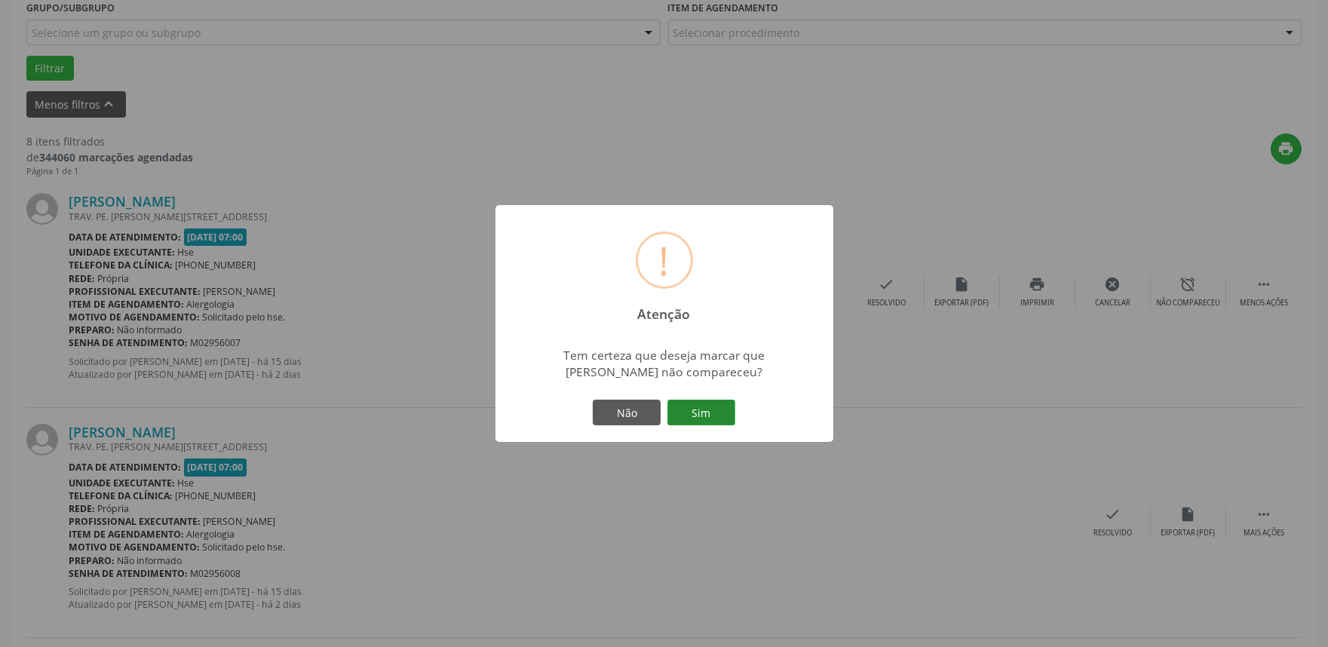
click at [721, 413] on button "Sim" at bounding box center [702, 413] width 68 height 26
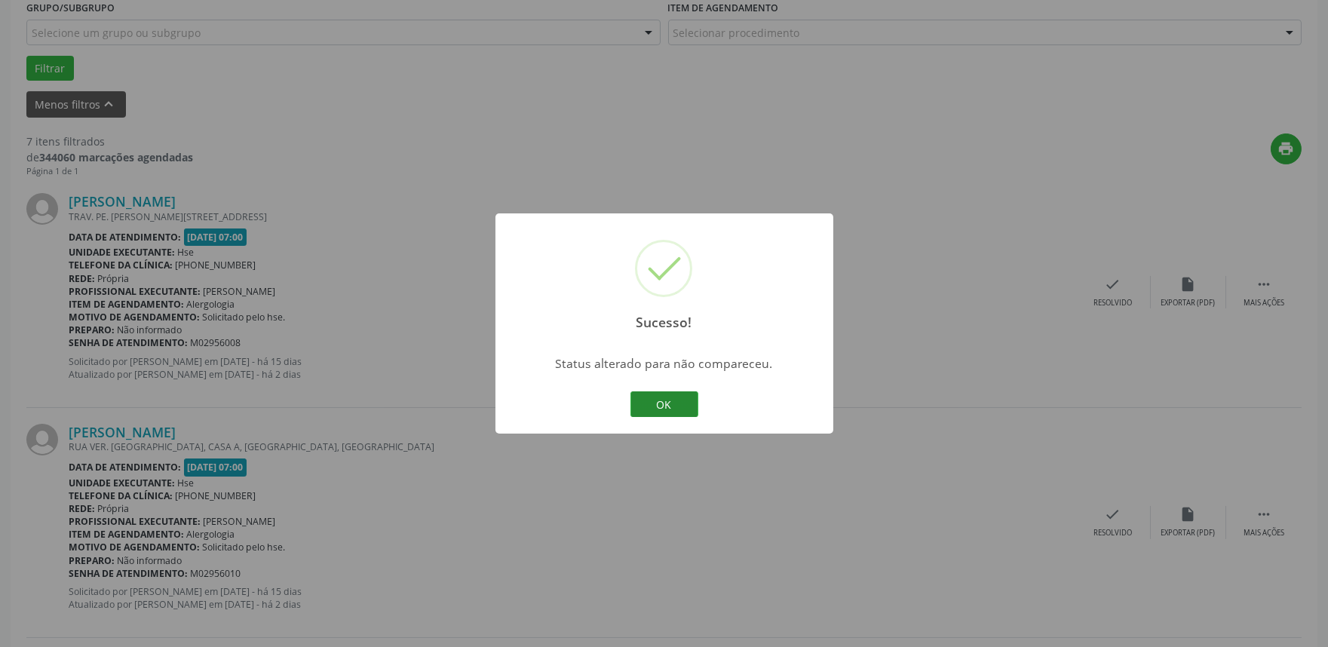
click at [674, 416] on button "OK" at bounding box center [665, 405] width 68 height 26
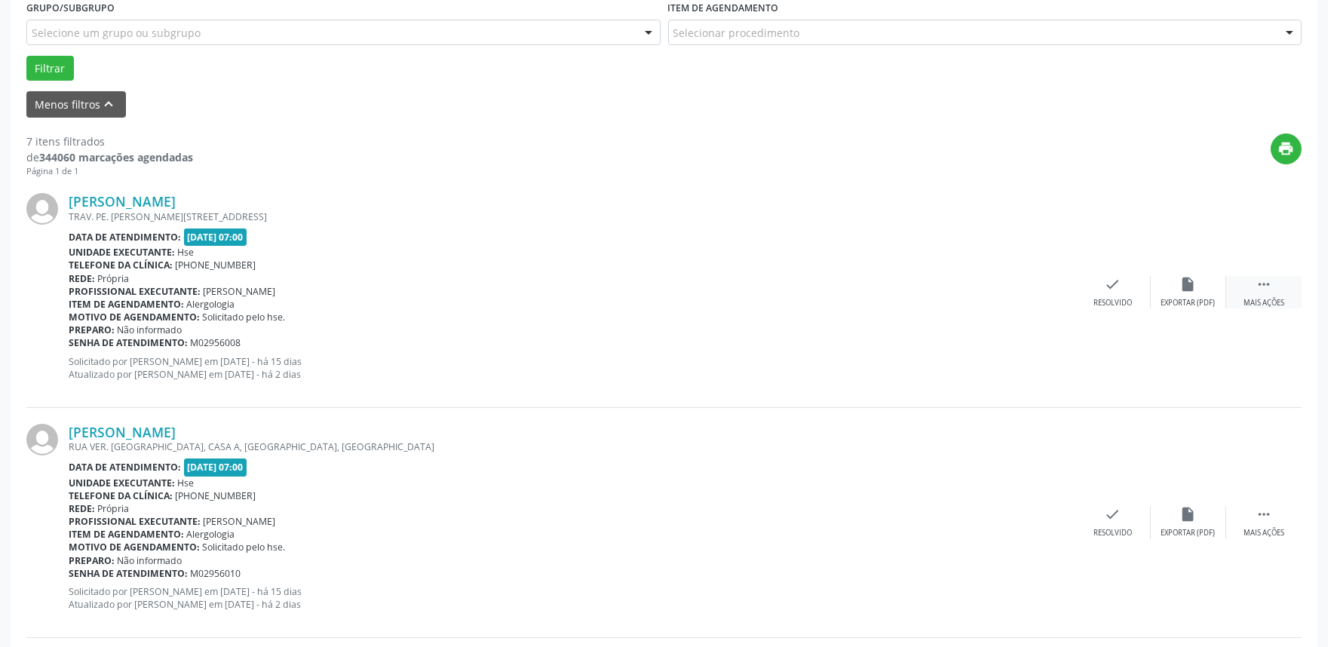
click at [1300, 294] on div " Mais ações" at bounding box center [1264, 292] width 75 height 32
click at [1175, 285] on div "alarm_off Não compareceu" at bounding box center [1188, 292] width 75 height 32
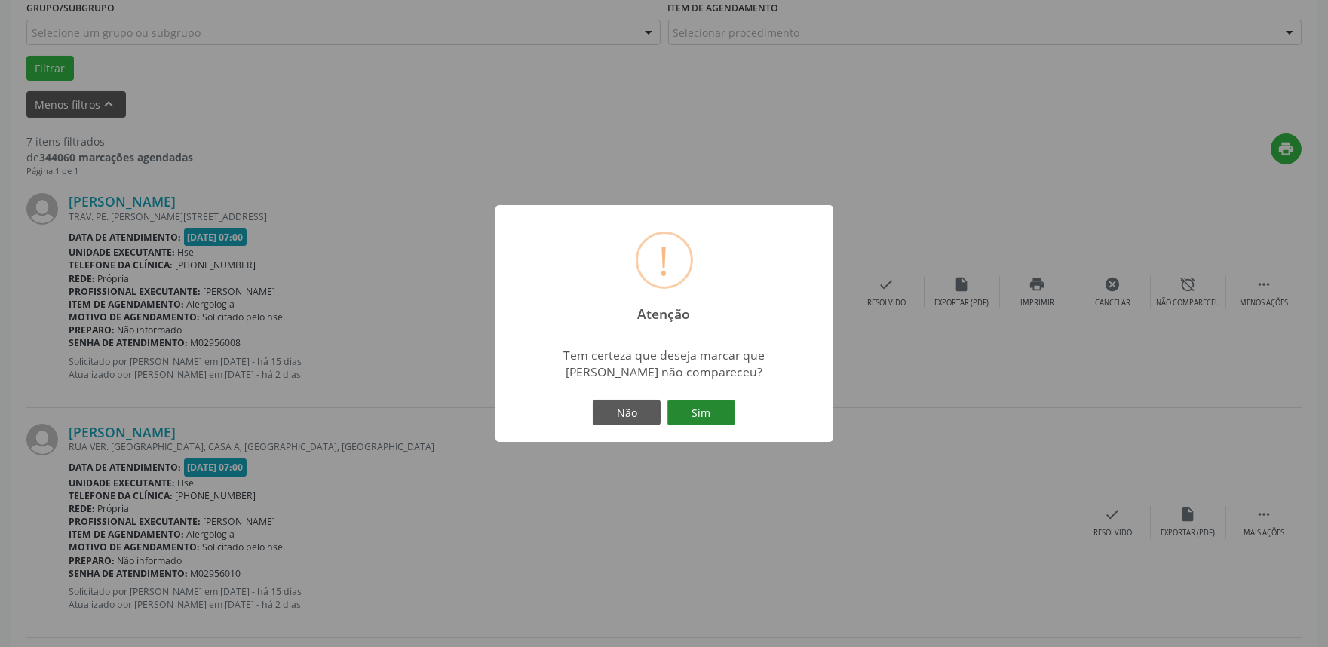
click at [696, 410] on button "Sim" at bounding box center [702, 413] width 68 height 26
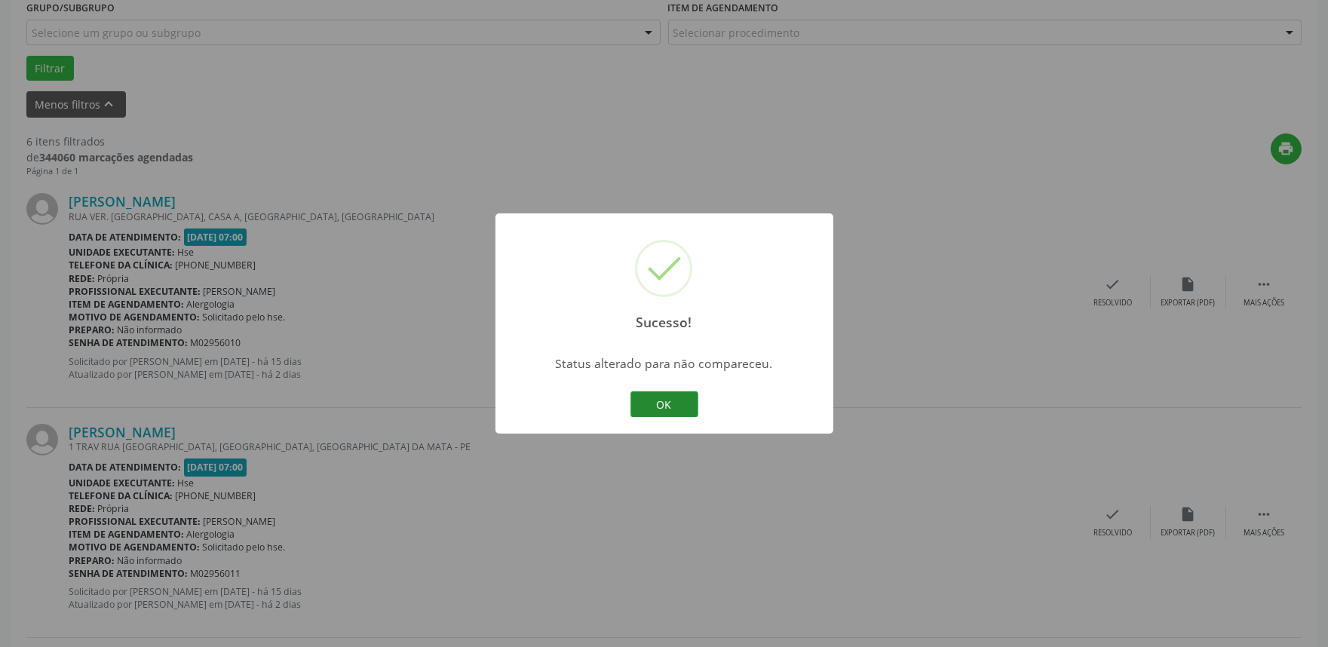
click at [659, 397] on button "OK" at bounding box center [665, 405] width 68 height 26
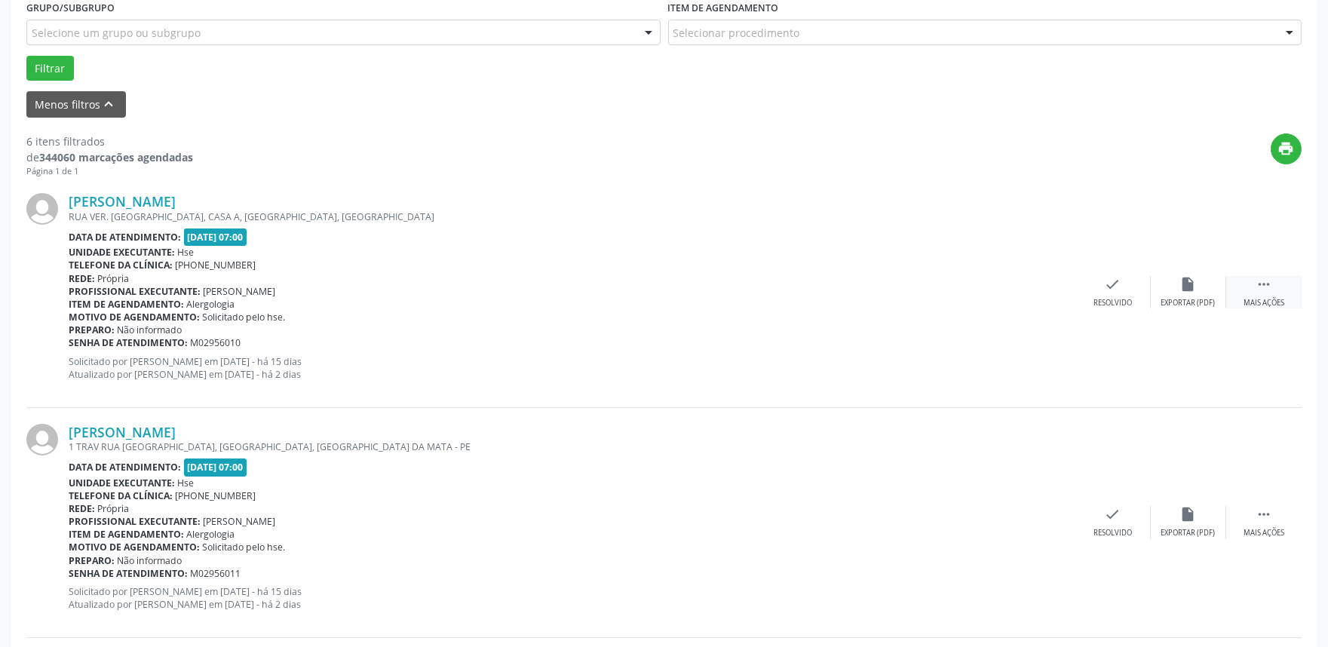
click at [1278, 281] on div " Mais ações" at bounding box center [1264, 292] width 75 height 32
click at [1199, 284] on div "alarm_off Não compareceu" at bounding box center [1188, 292] width 75 height 32
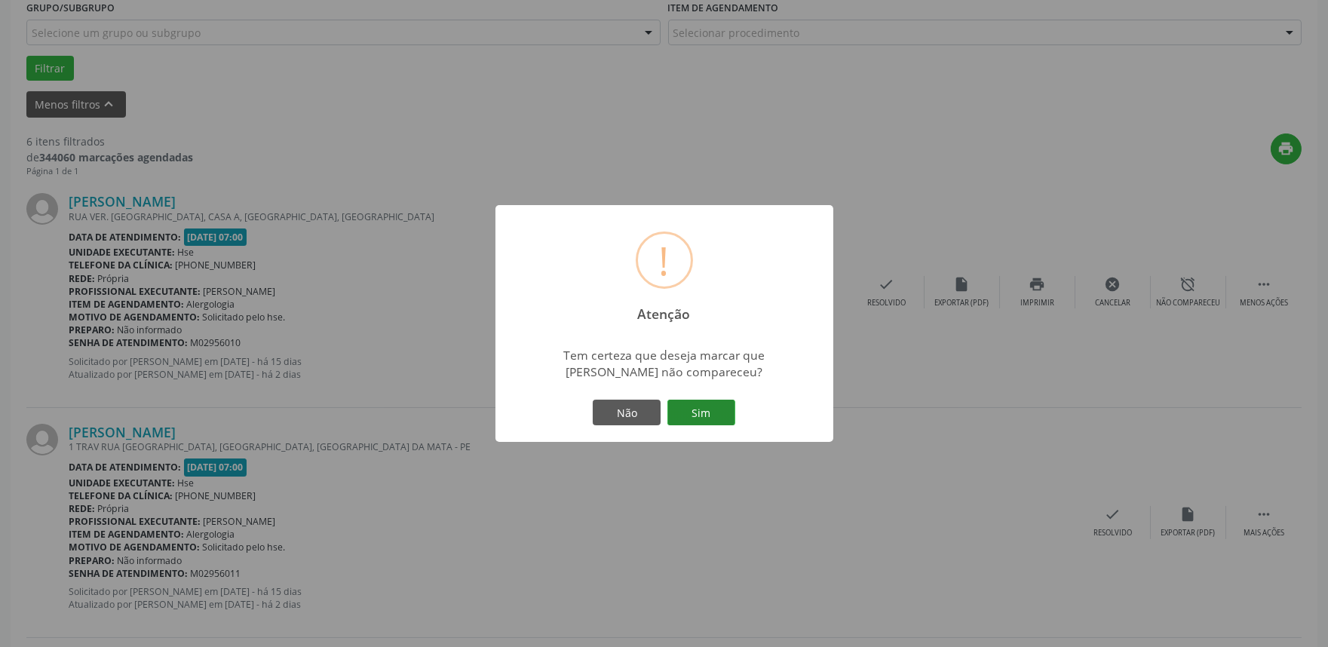
click at [719, 404] on button "Sim" at bounding box center [702, 413] width 68 height 26
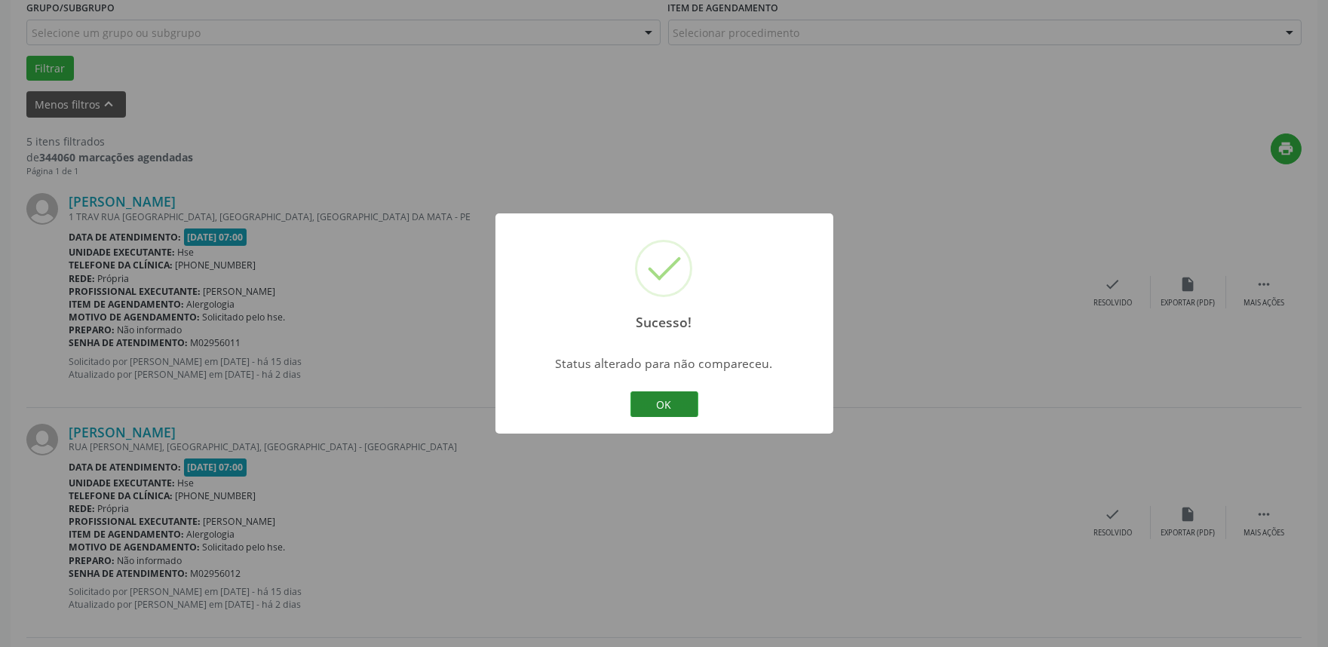
click at [672, 402] on button "OK" at bounding box center [665, 405] width 68 height 26
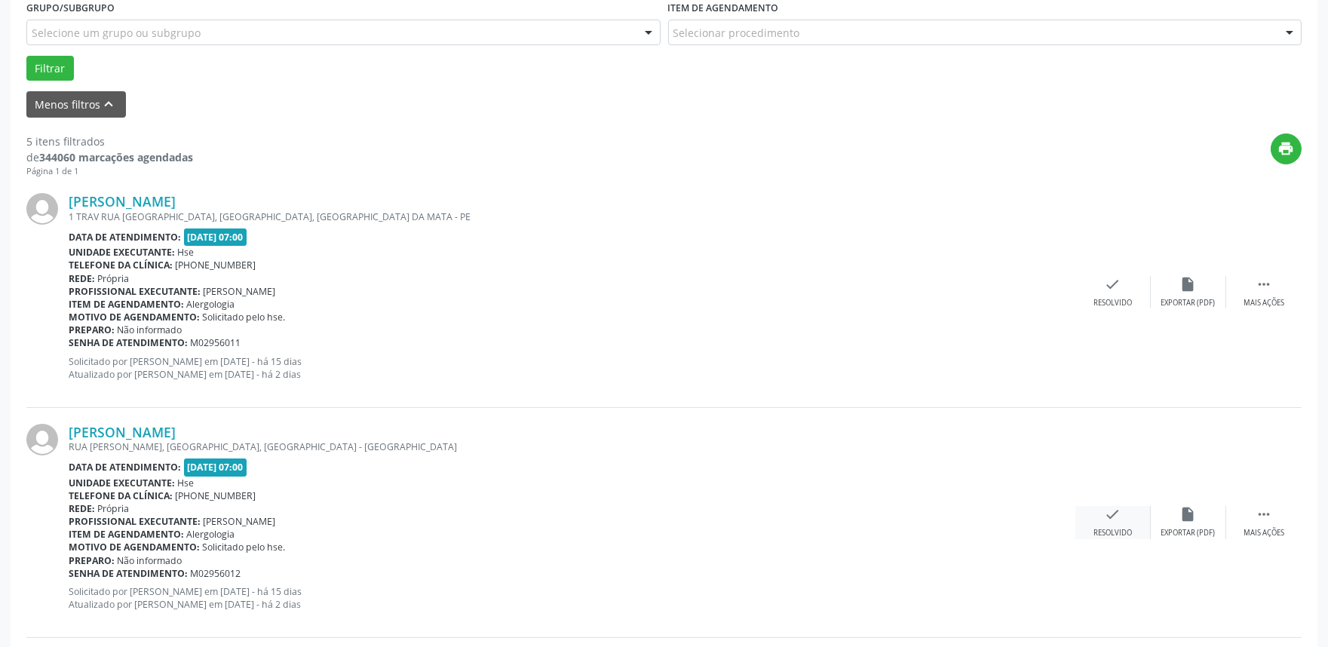
click at [1117, 533] on div "Resolvido" at bounding box center [1113, 533] width 38 height 11
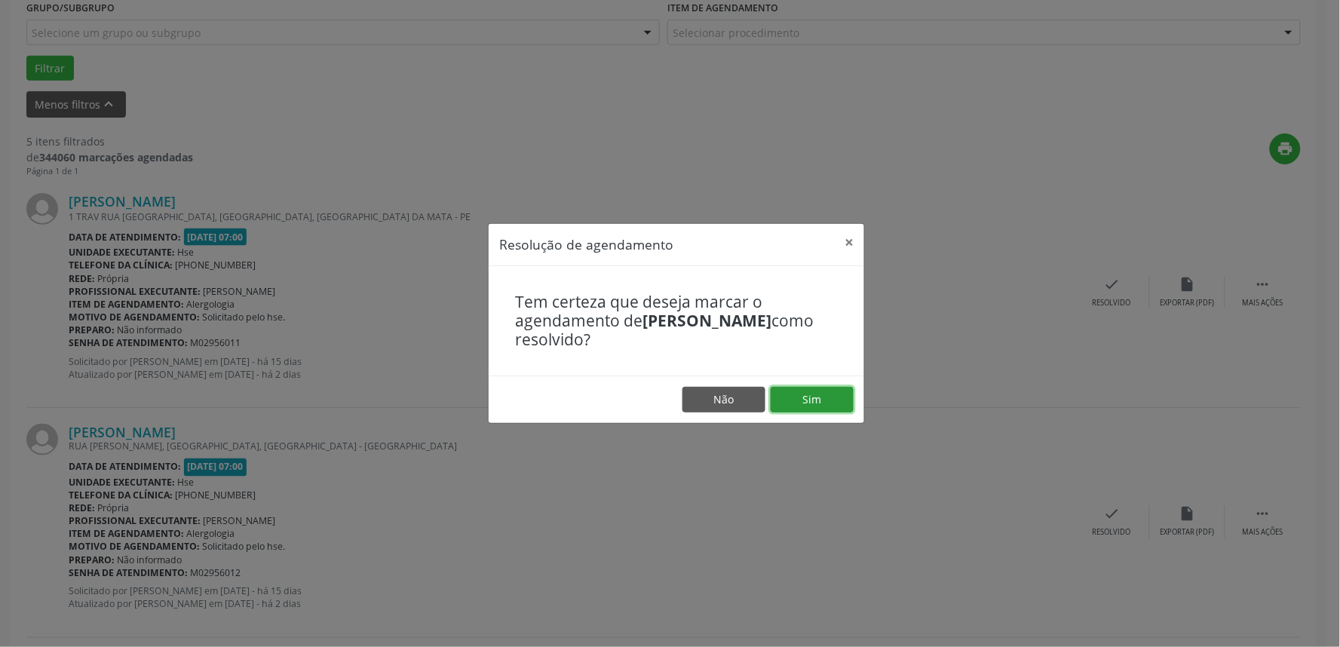
click at [816, 393] on button "Sim" at bounding box center [812, 400] width 83 height 26
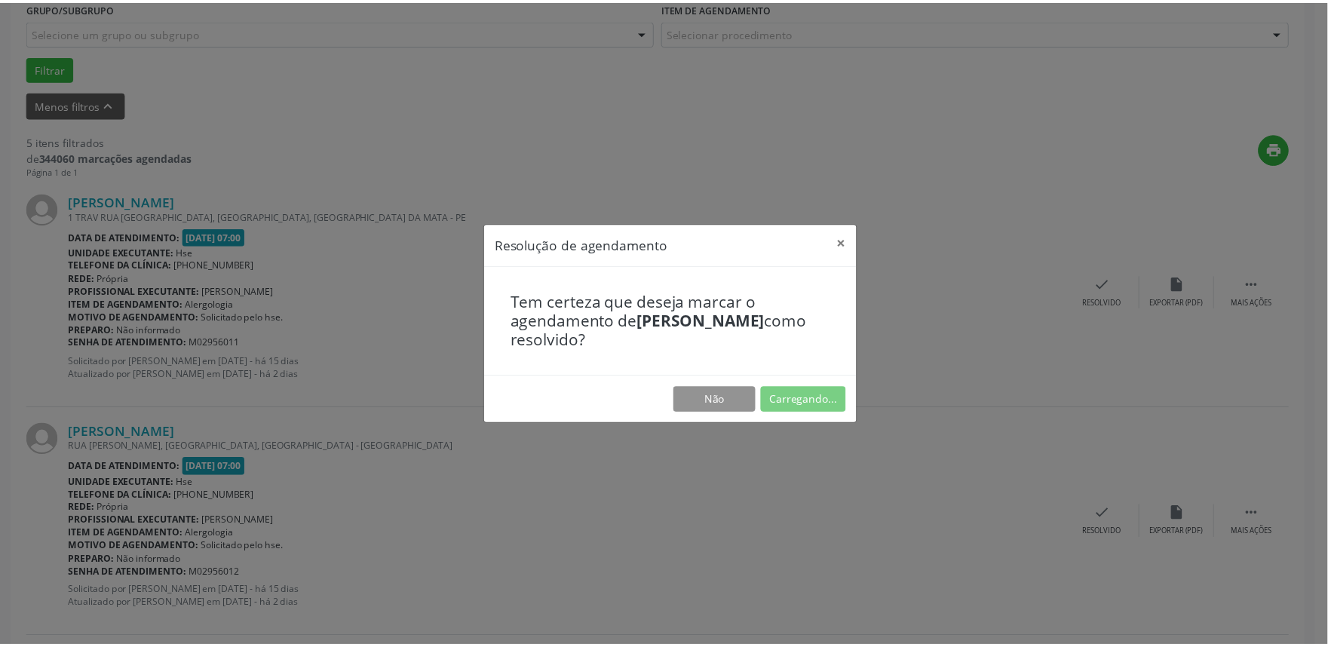
scroll to position [0, 0]
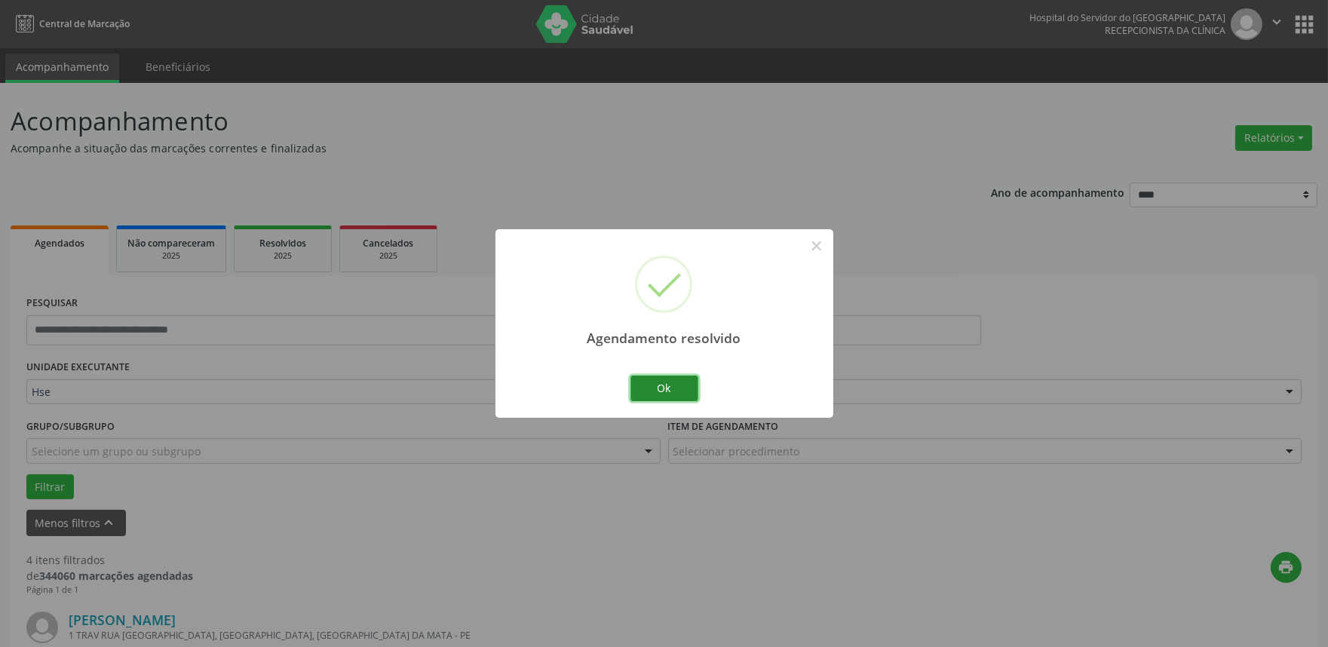
click at [675, 387] on button "Ok" at bounding box center [665, 389] width 68 height 26
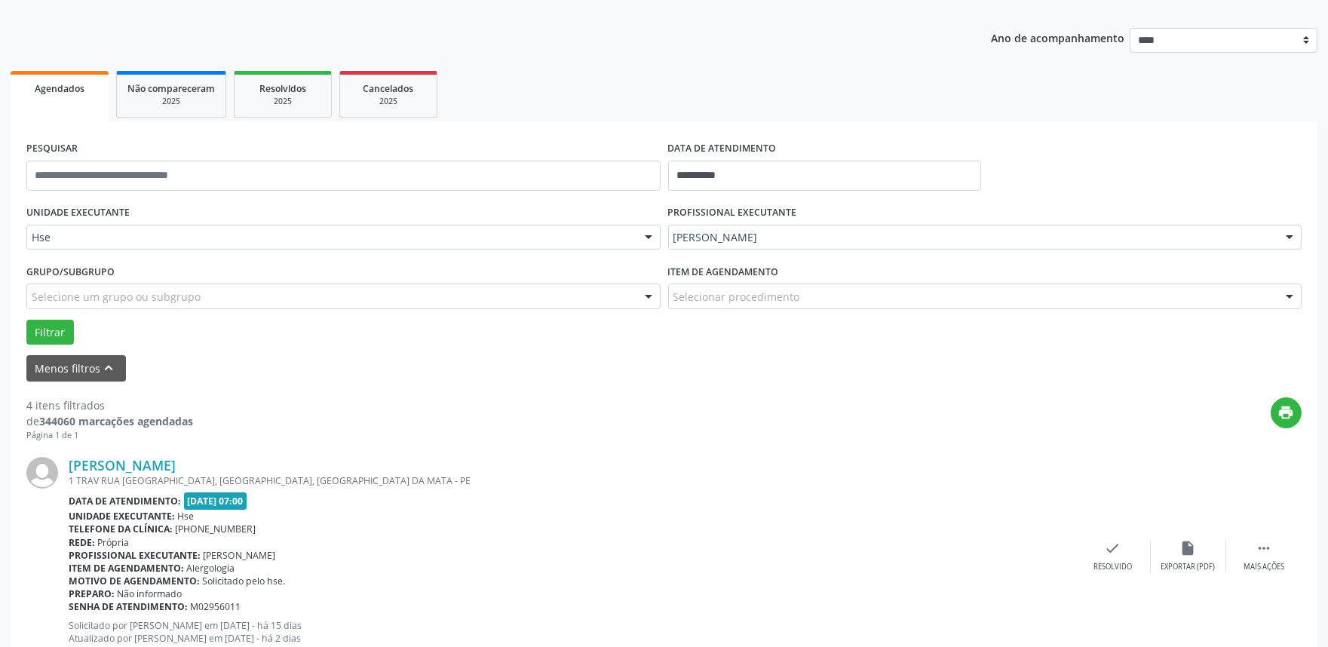
scroll to position [167, 0]
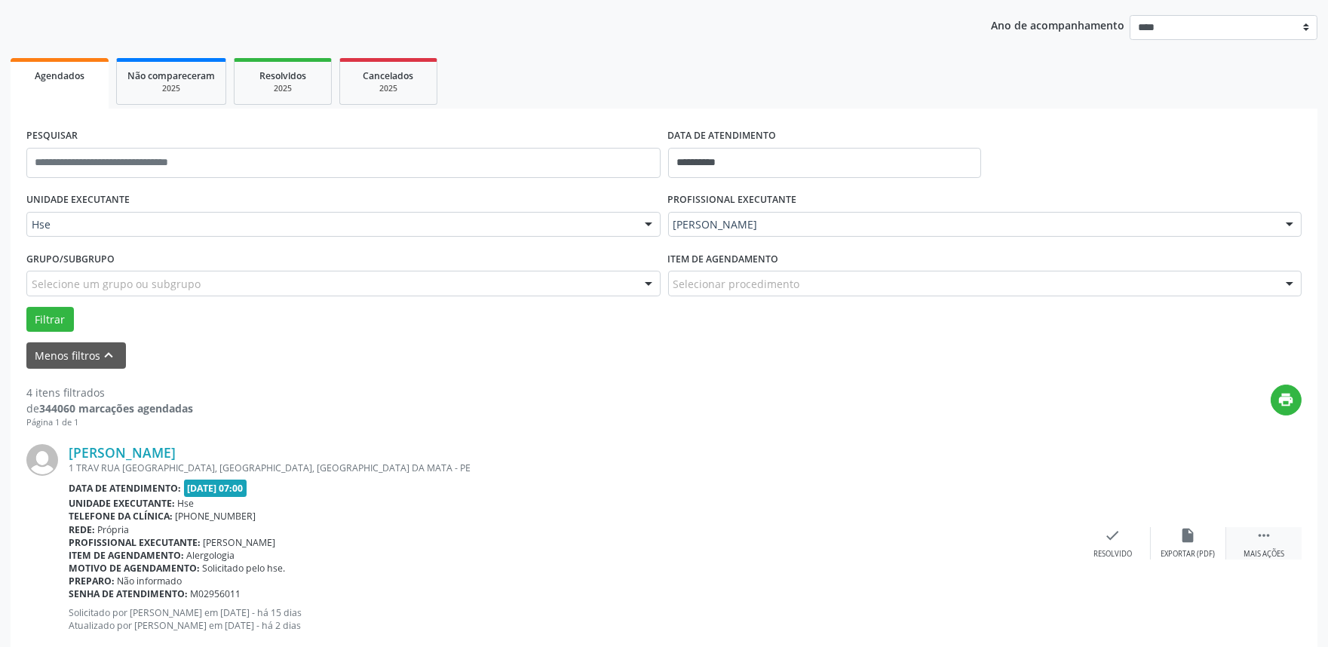
click at [1264, 539] on icon "" at bounding box center [1264, 535] width 17 height 17
click at [1188, 530] on icon "alarm_off" at bounding box center [1189, 535] width 17 height 17
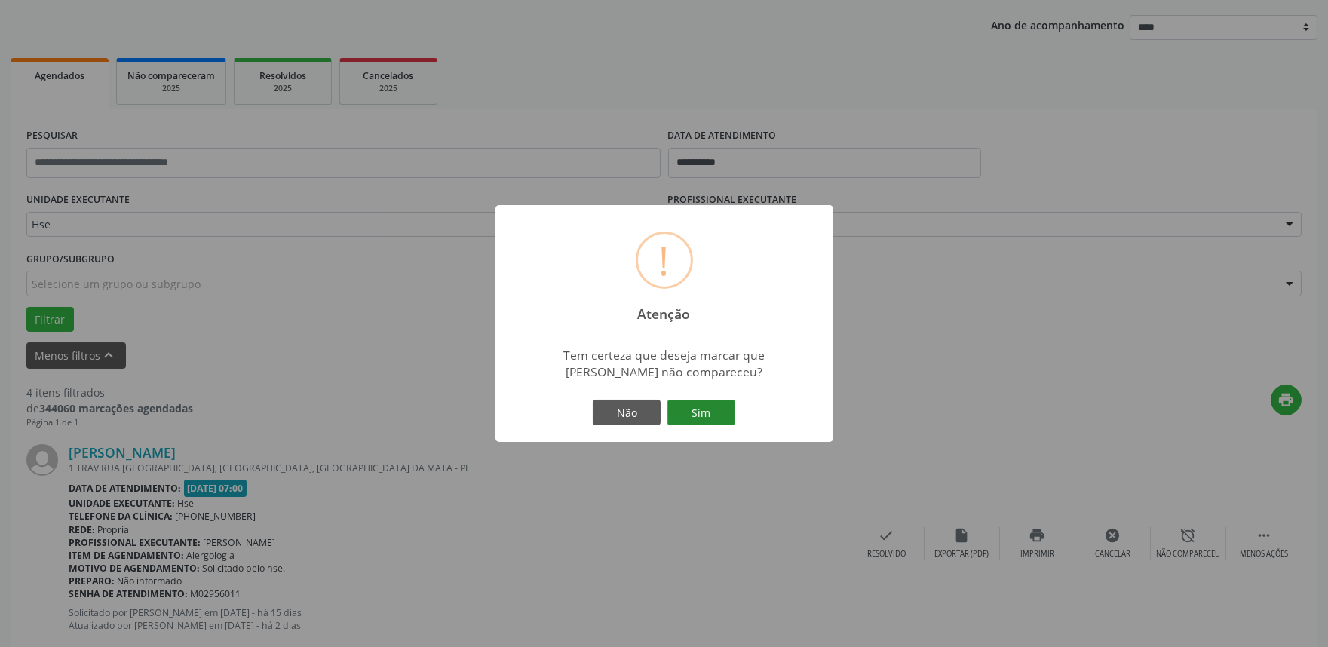
click at [712, 410] on button "Sim" at bounding box center [702, 413] width 68 height 26
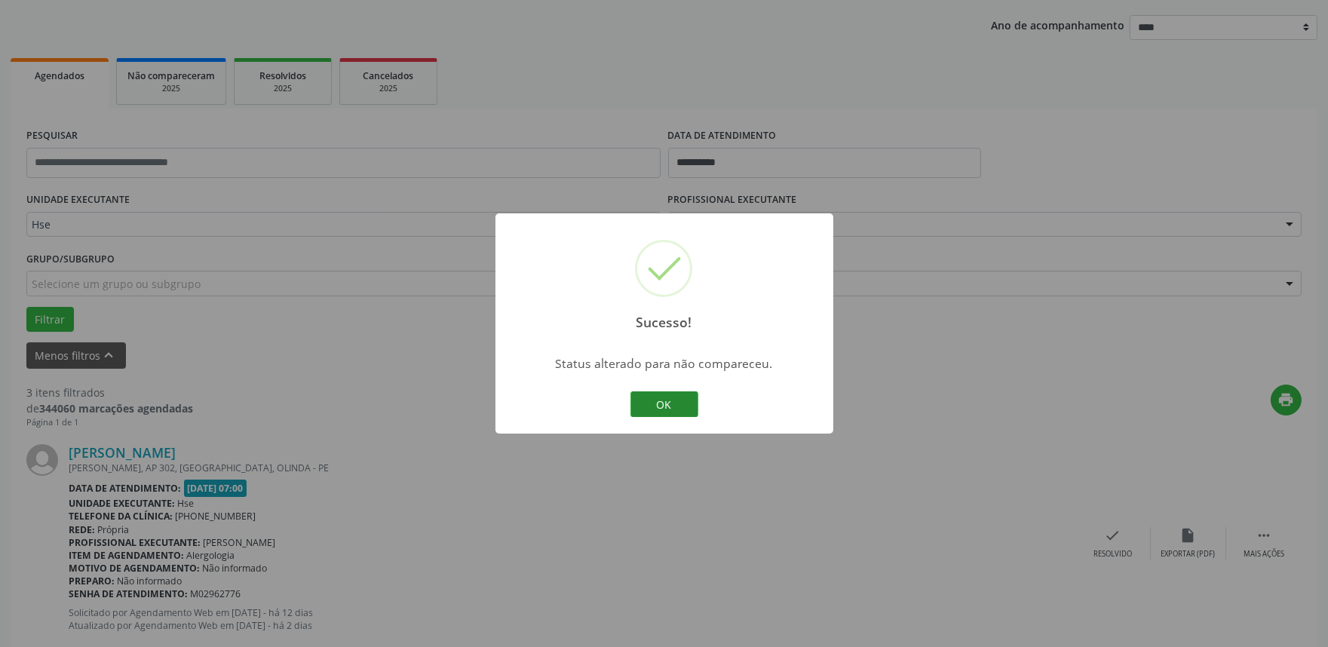
click at [659, 404] on button "OK" at bounding box center [665, 405] width 68 height 26
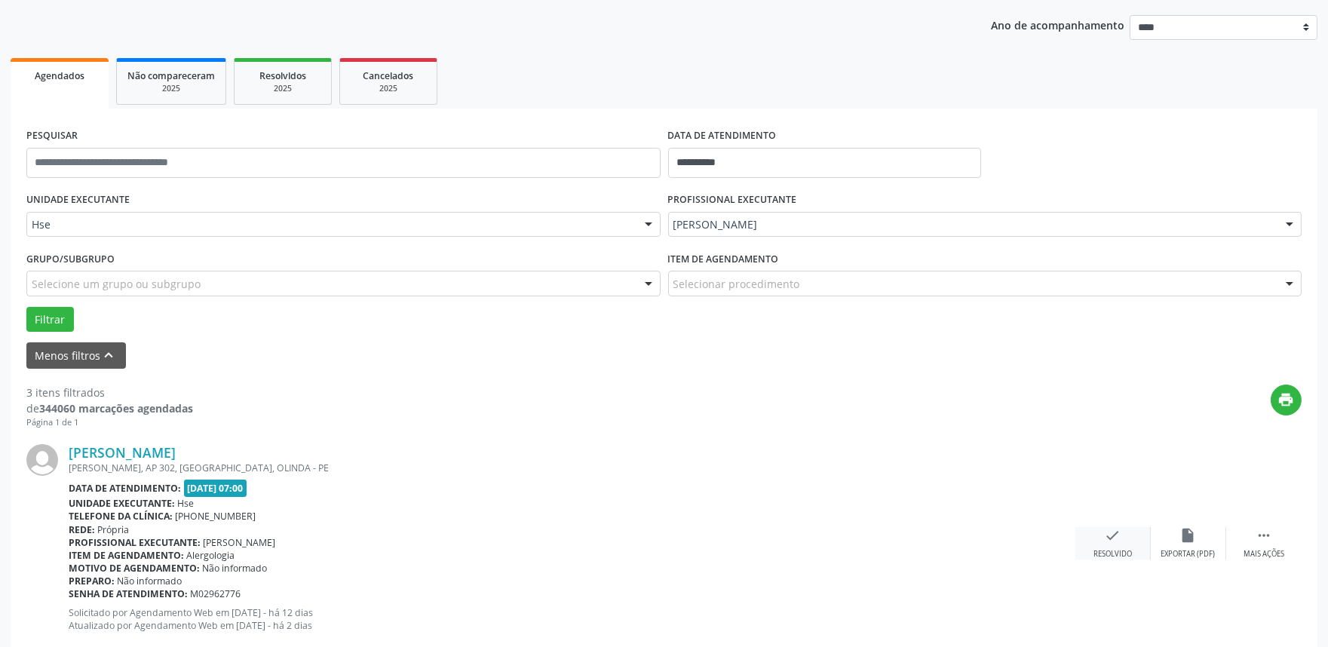
click at [1114, 530] on icon "check" at bounding box center [1113, 535] width 17 height 17
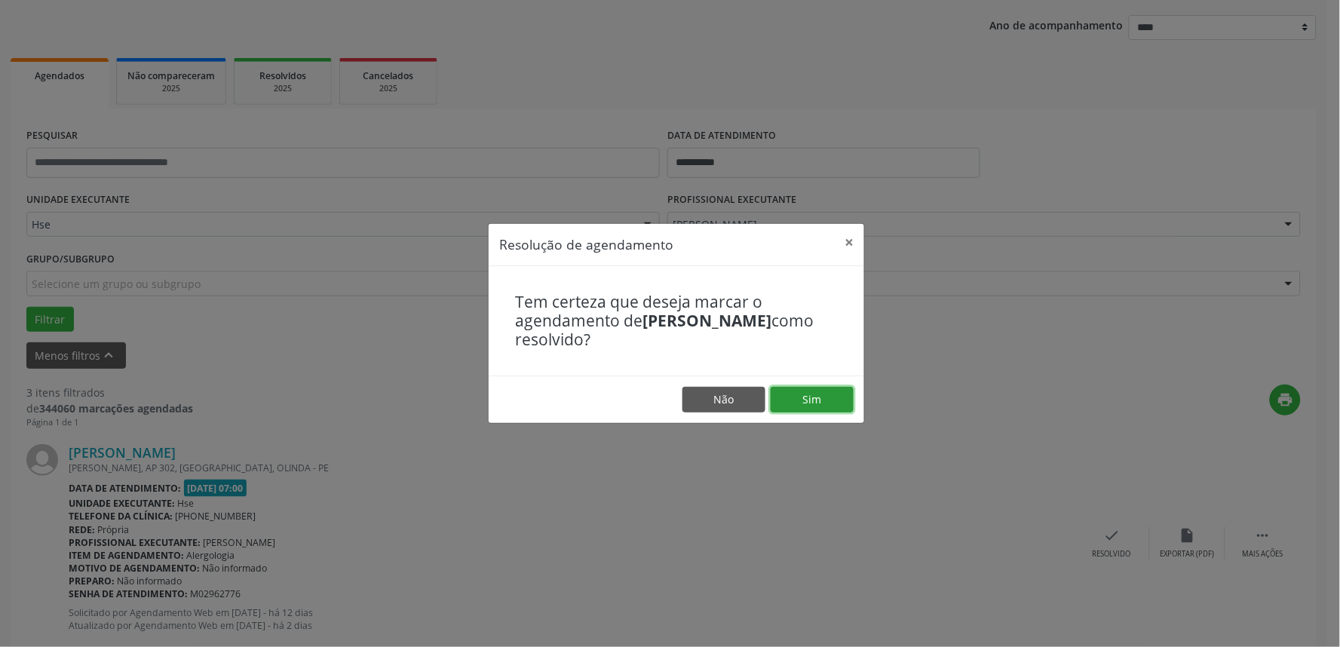
click at [789, 400] on button "Sim" at bounding box center [812, 400] width 83 height 26
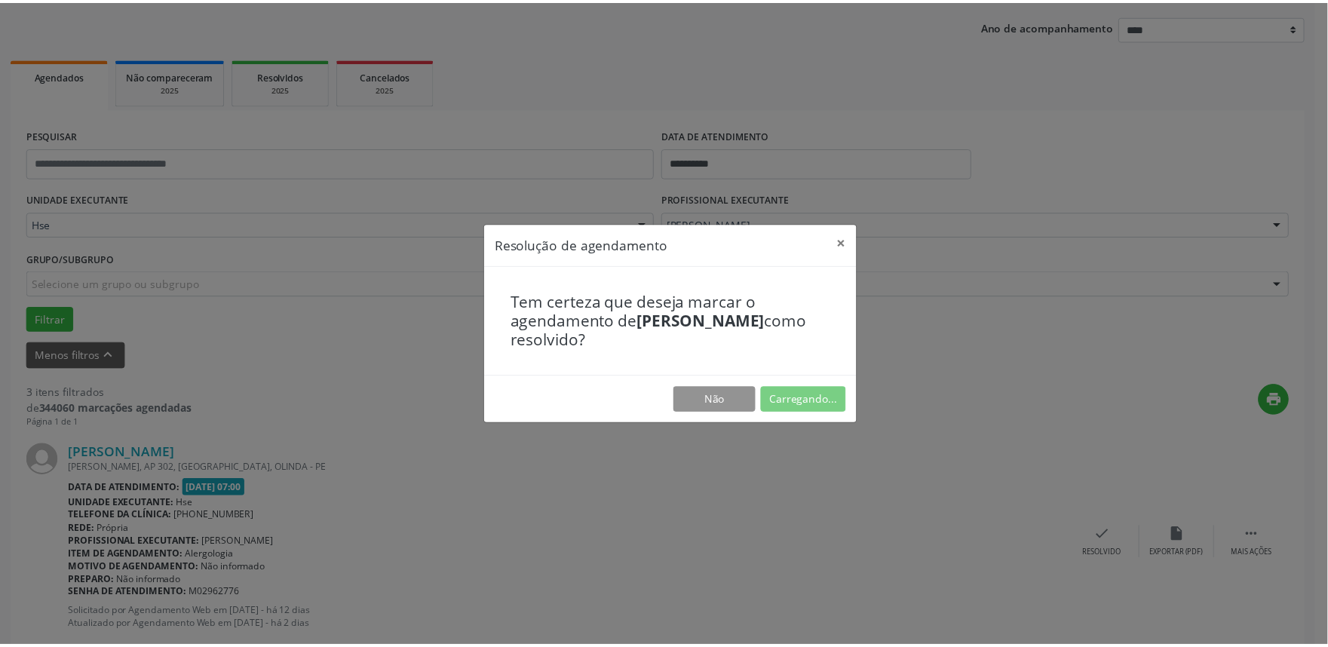
scroll to position [0, 0]
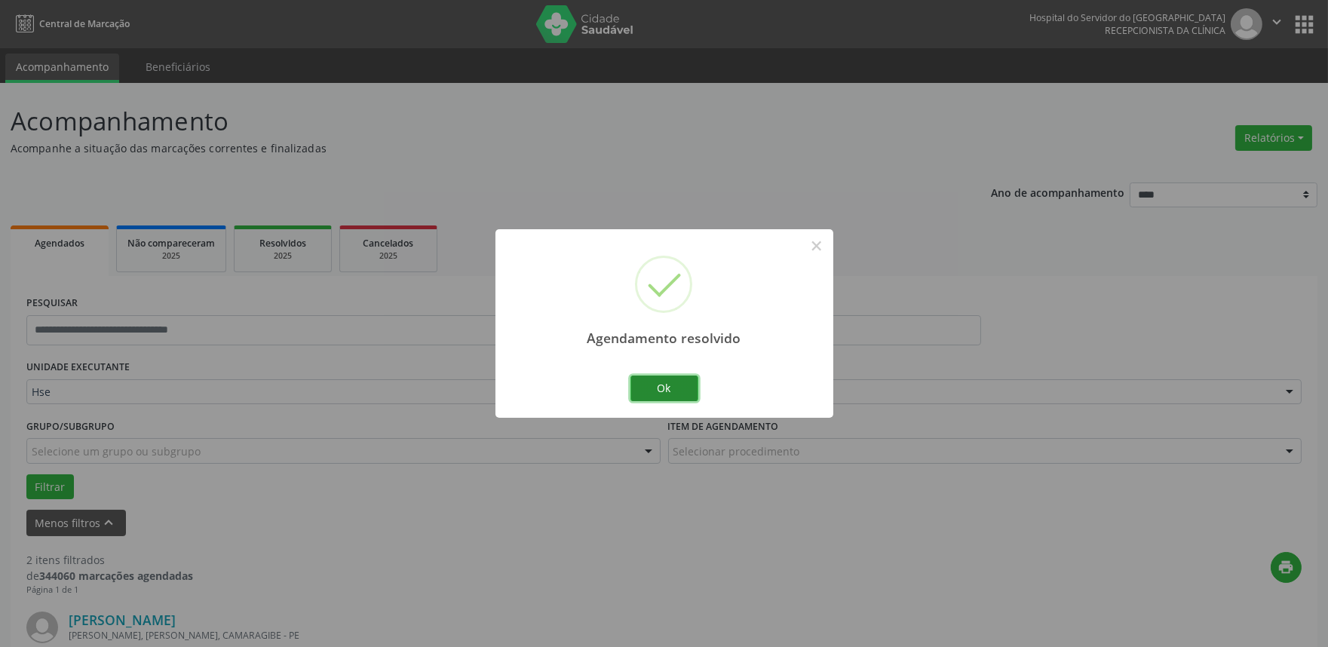
click at [649, 394] on button "Ok" at bounding box center [665, 389] width 68 height 26
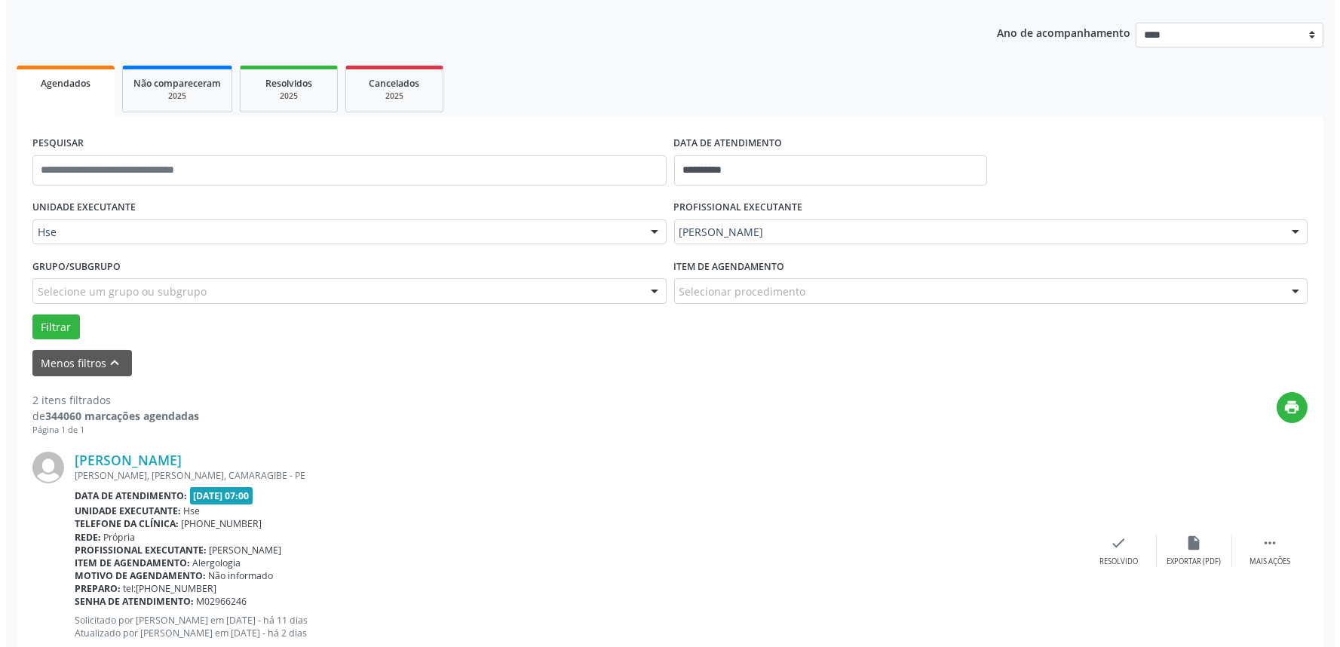
scroll to position [167, 0]
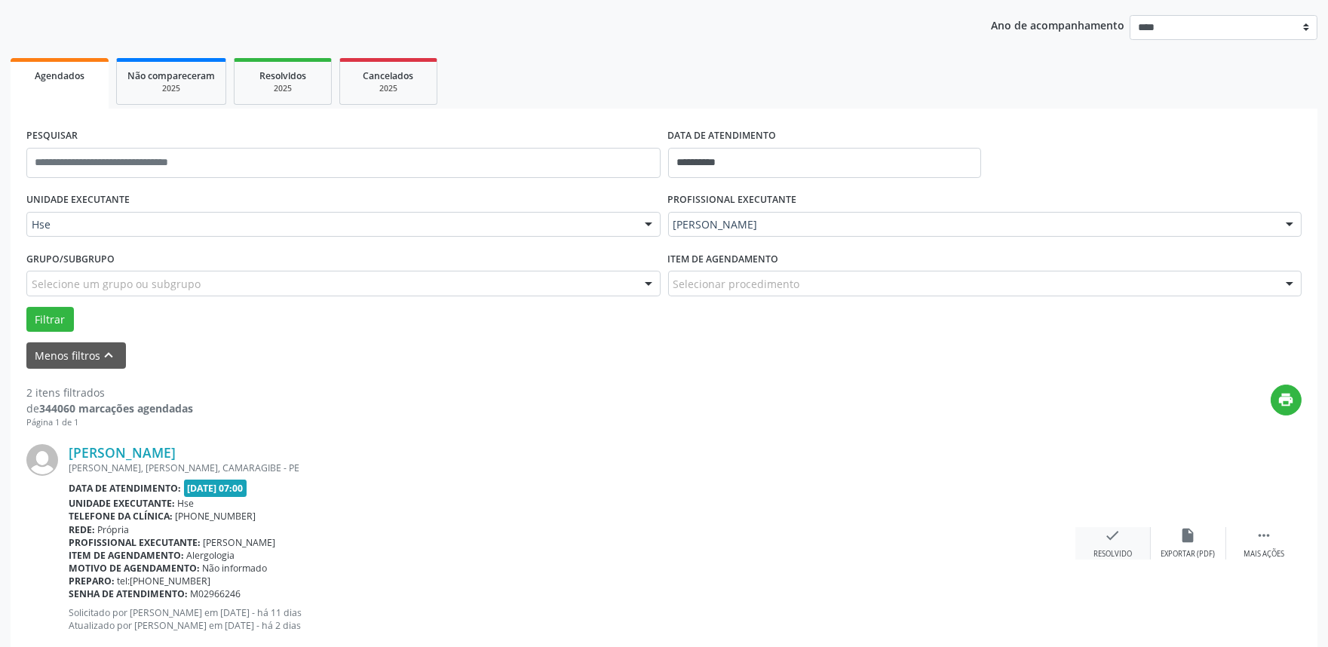
click at [1113, 527] on icon "check" at bounding box center [1113, 535] width 17 height 17
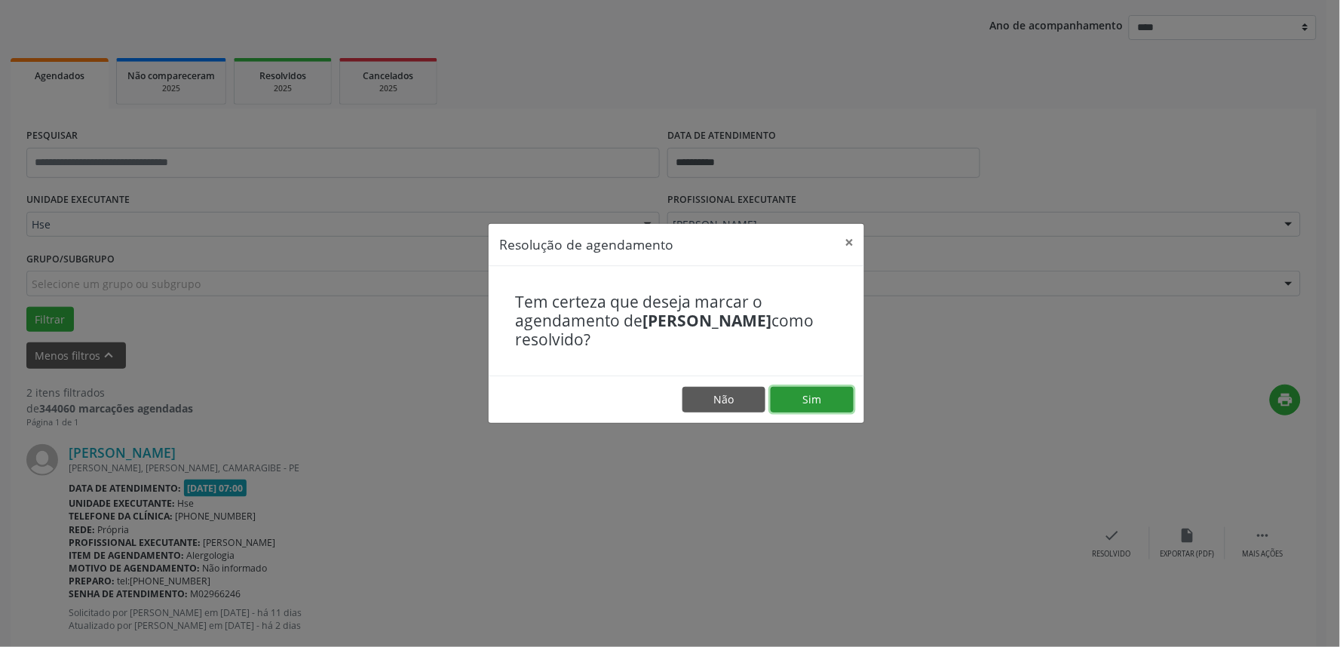
click at [817, 396] on button "Sim" at bounding box center [812, 400] width 83 height 26
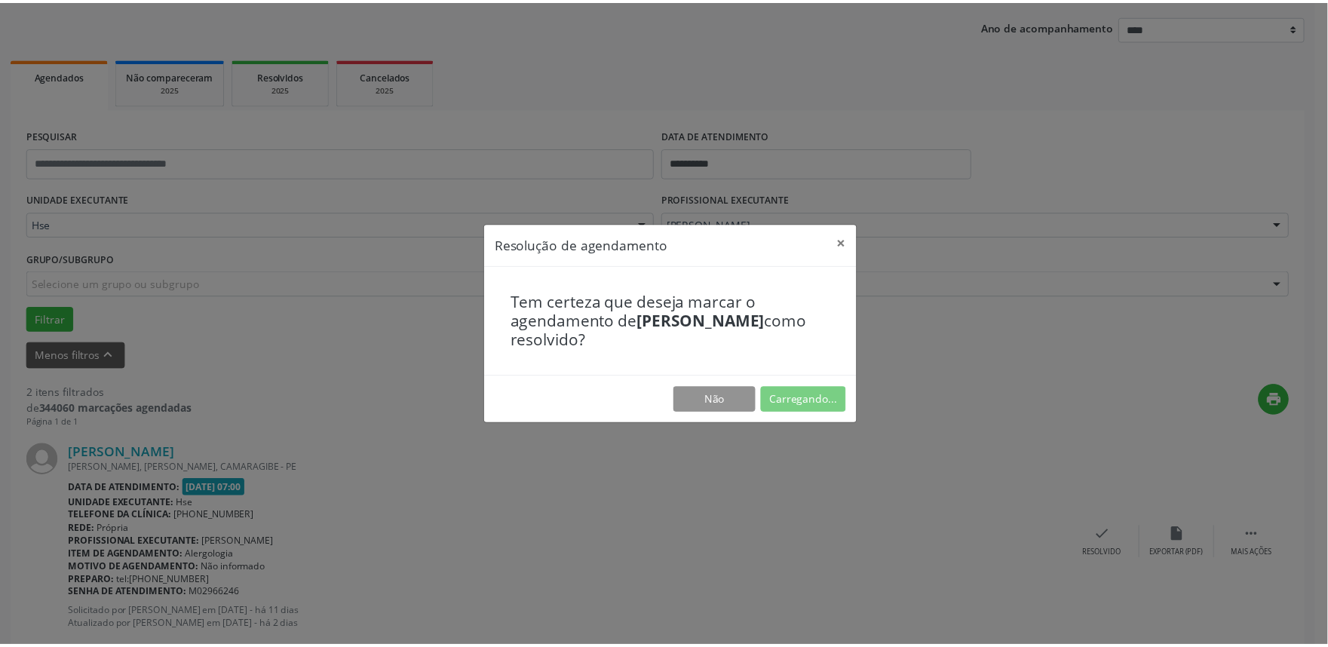
scroll to position [0, 0]
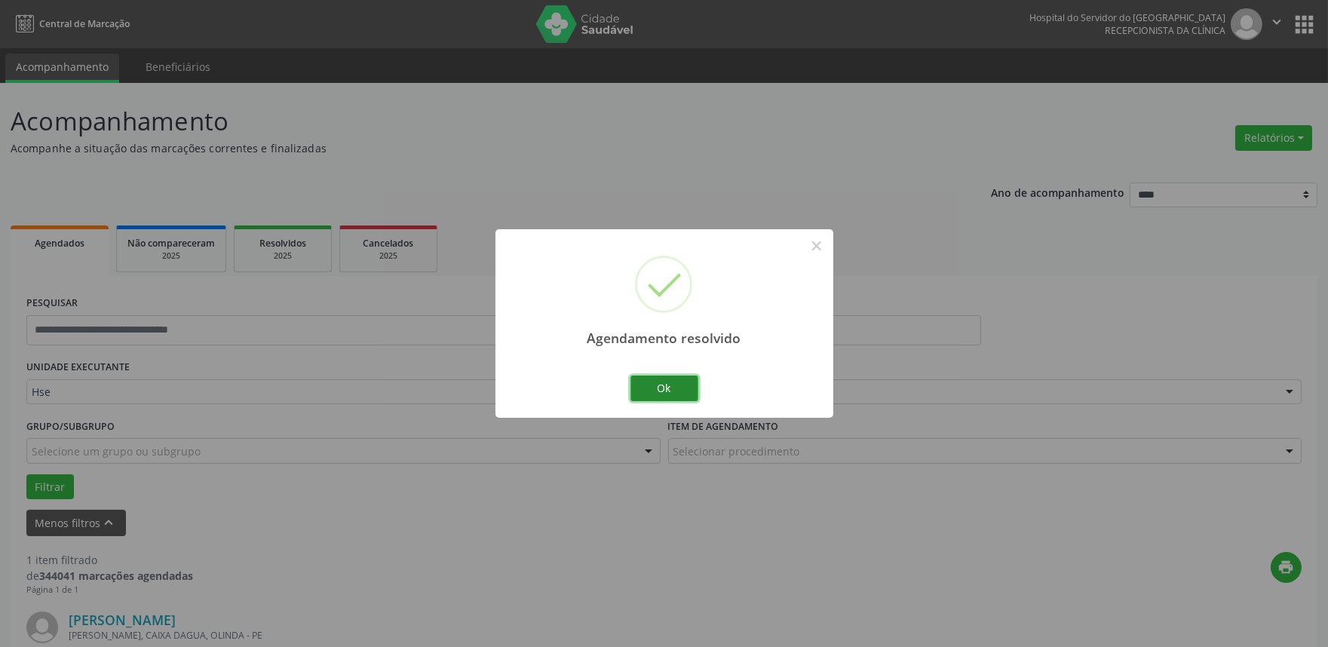
click at [665, 393] on button "Ok" at bounding box center [665, 389] width 68 height 26
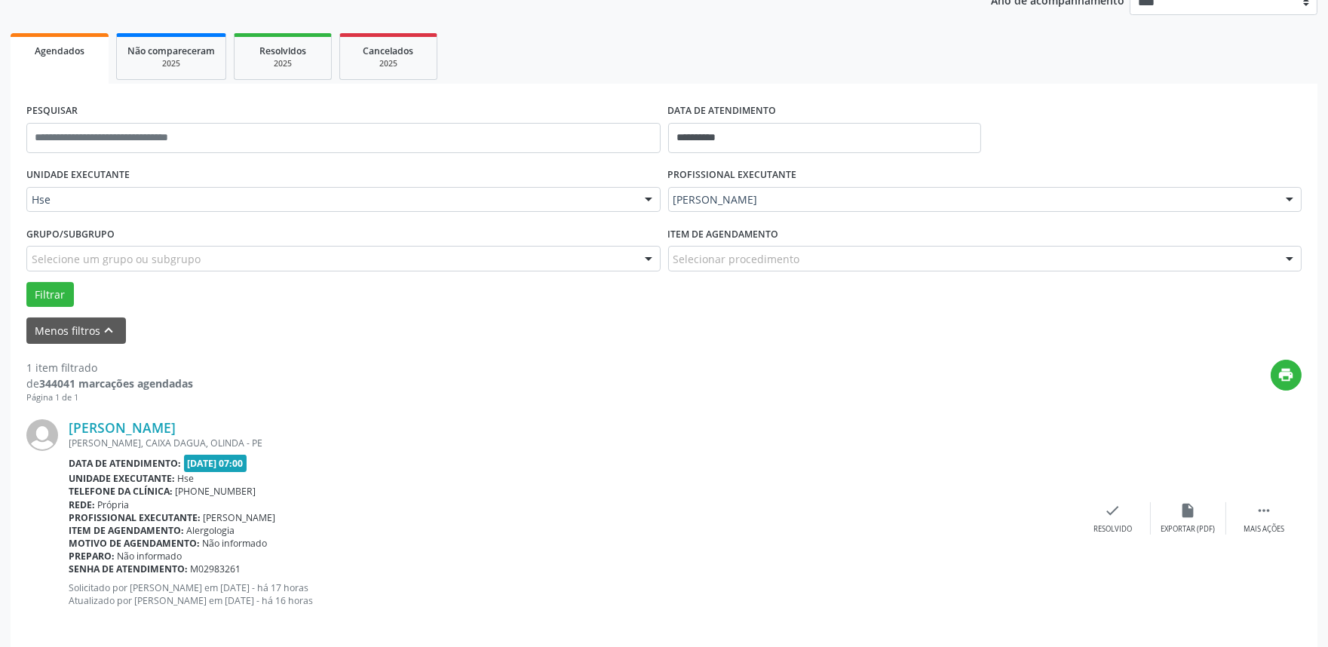
scroll to position [204, 0]
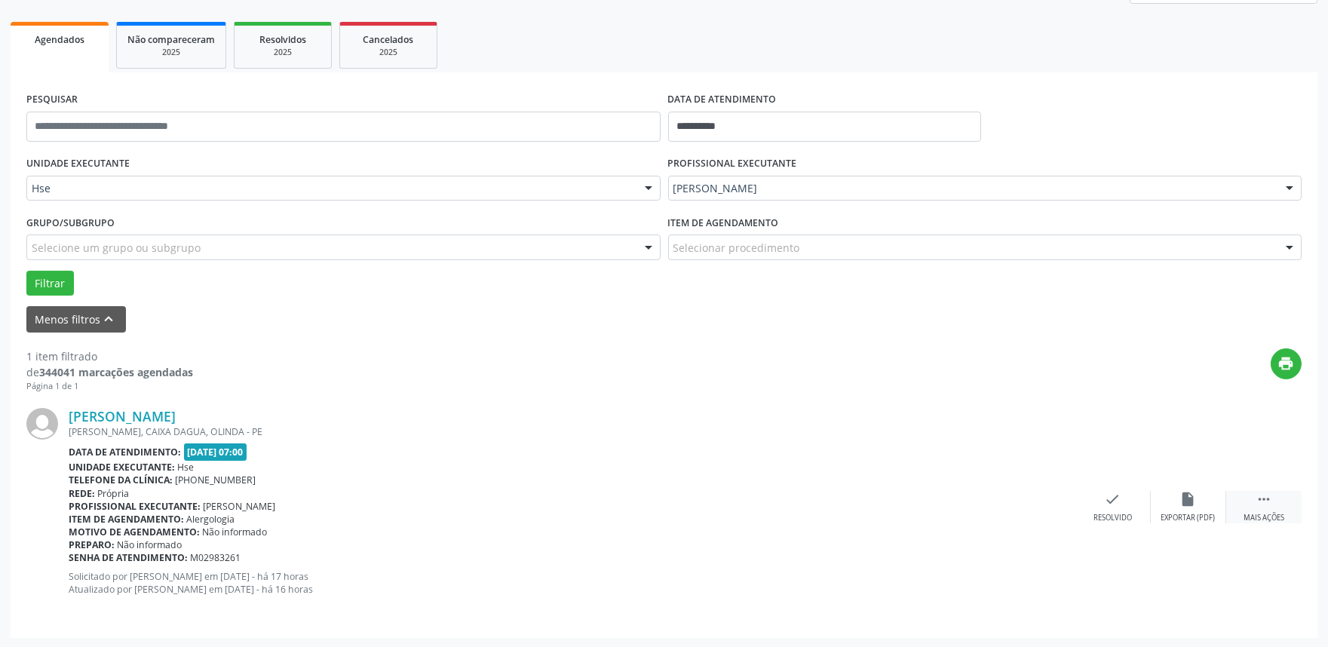
click at [1269, 514] on div "Mais ações" at bounding box center [1264, 518] width 41 height 11
click at [1168, 504] on div "alarm_off Não compareceu" at bounding box center [1188, 507] width 75 height 32
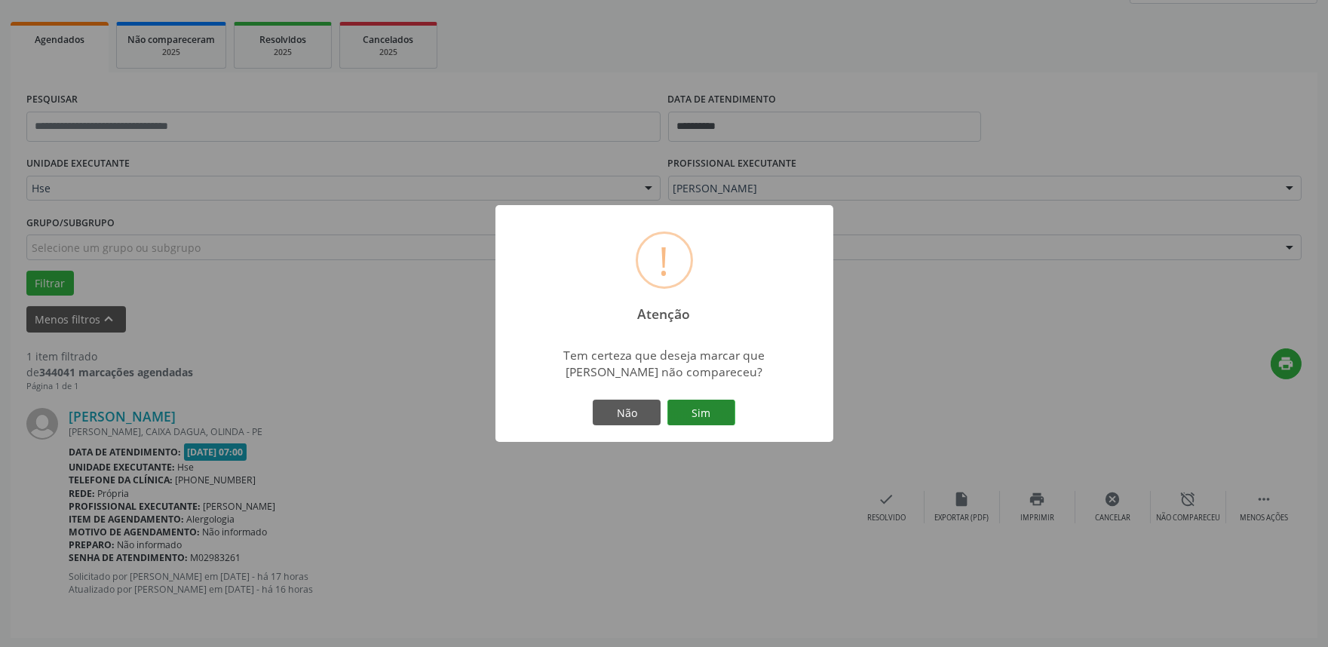
drag, startPoint x: 680, startPoint y: 413, endPoint x: 688, endPoint y: 413, distance: 8.3
click at [684, 413] on button "Sim" at bounding box center [702, 413] width 68 height 26
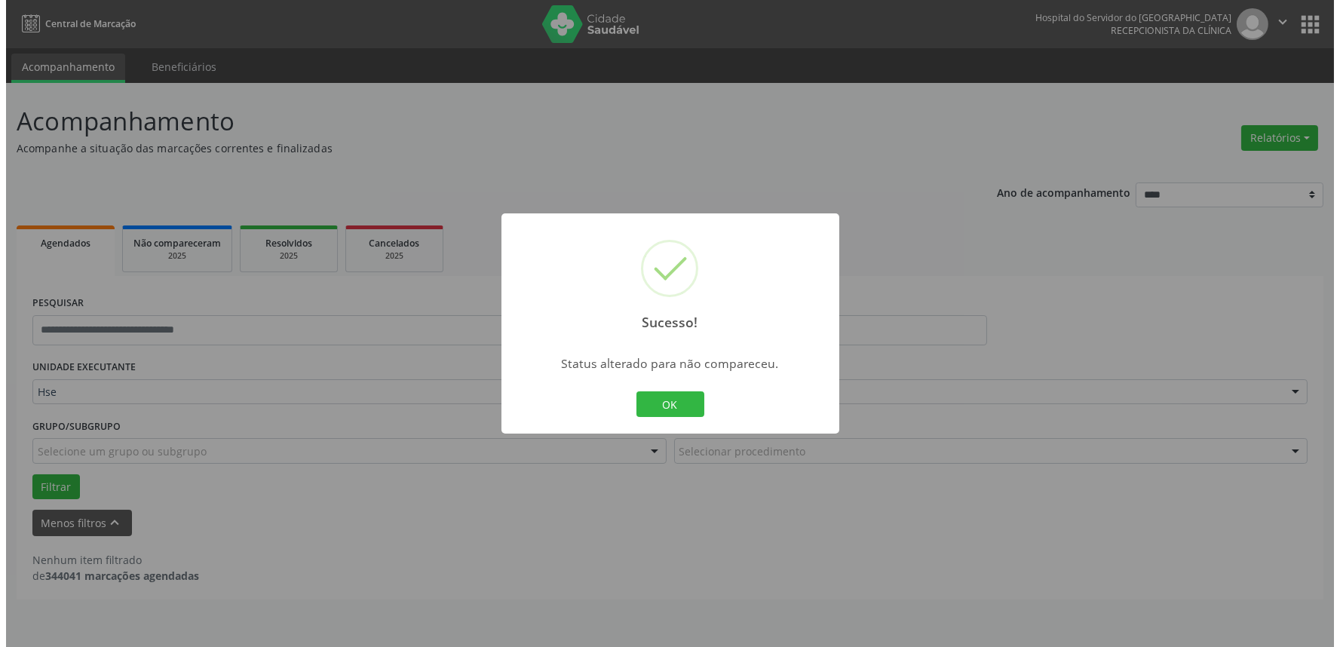
scroll to position [0, 0]
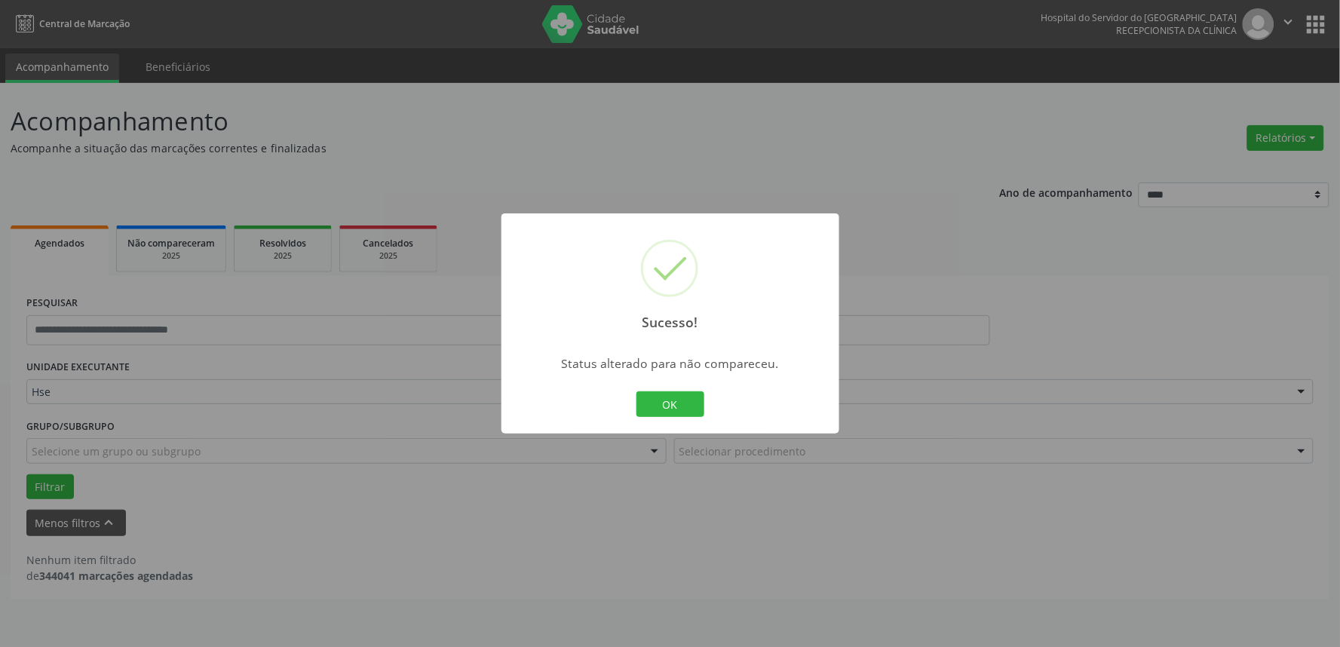
click at [637, 392] on button "OK" at bounding box center [671, 405] width 68 height 26
